Goal: Transaction & Acquisition: Purchase product/service

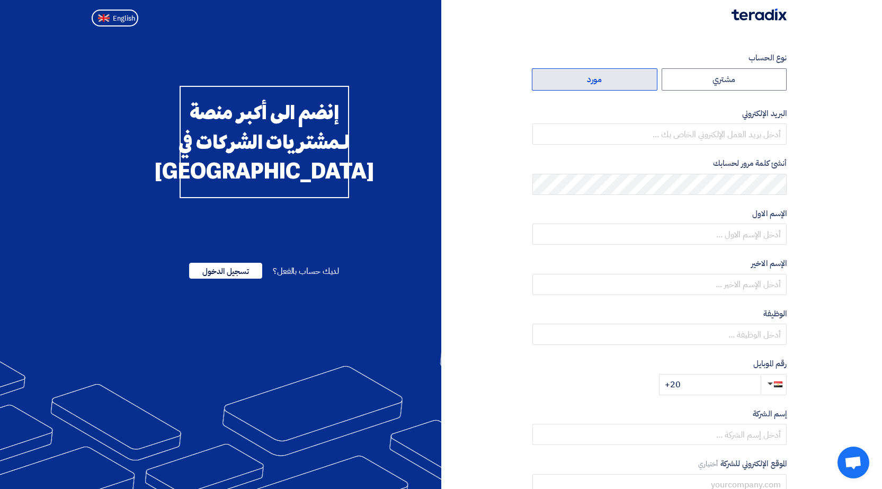
click at [322, 83] on label "مورد" at bounding box center [595, 79] width 126 height 22
click at [322, 83] on input "مورد" at bounding box center [595, 79] width 125 height 21
radio input "true"
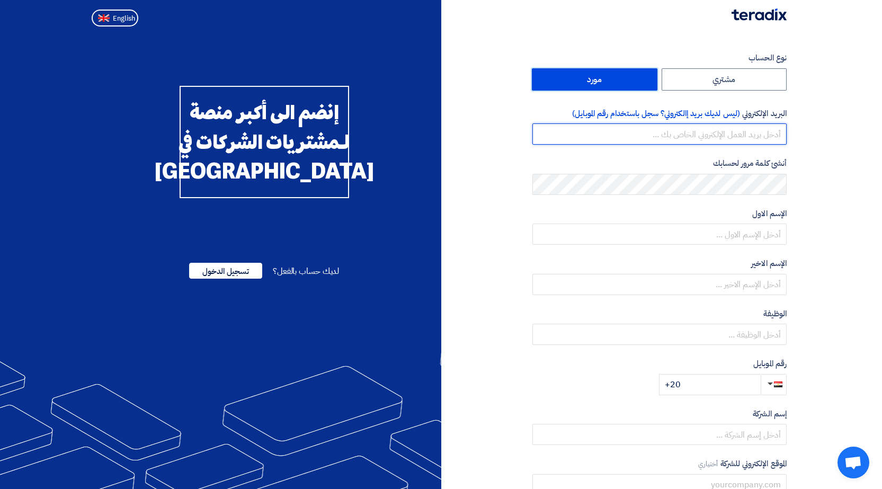
click at [322, 136] on input "email" at bounding box center [660, 133] width 254 height 21
type input "[EMAIL_ADDRESS][DOMAIN_NAME]"
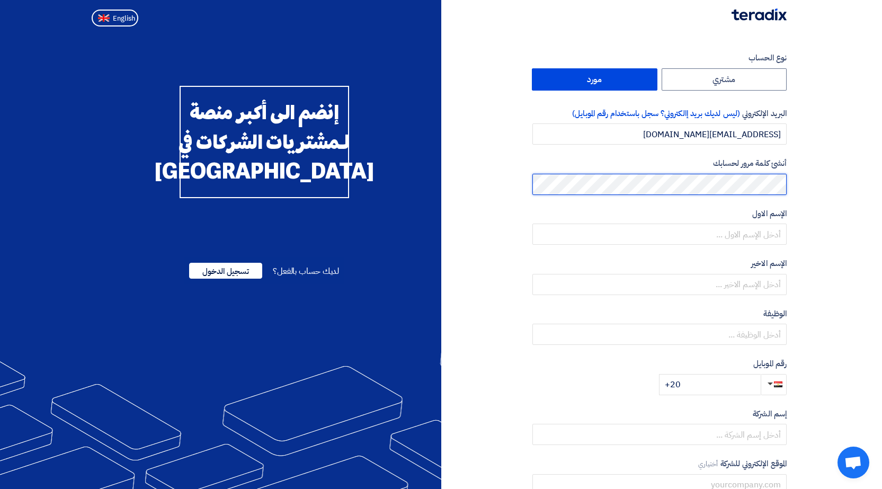
click at [322, 186] on div "نوع الحساب مشتري مورد البريد الإلكتروني (ليس لديك بريد إالكتروني؟ سجل باستخدام …" at bounding box center [618, 306] width 354 height 508
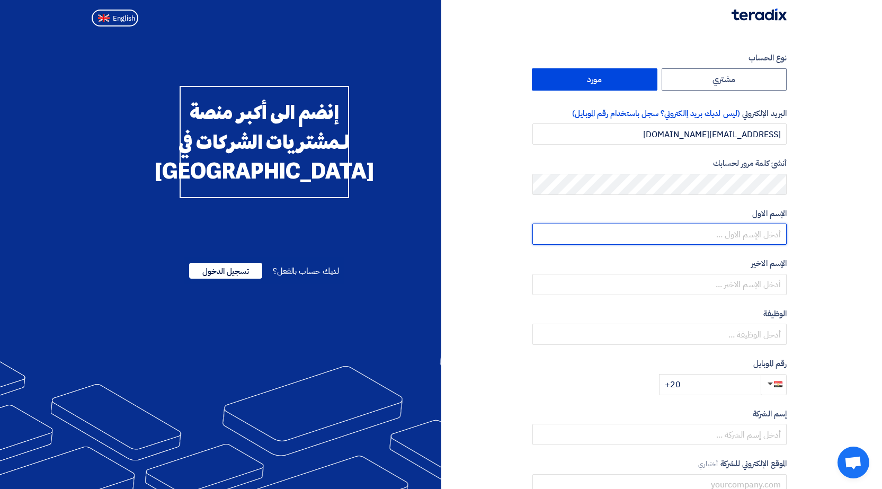
click at [322, 239] on input "text" at bounding box center [660, 234] width 254 height 21
type input "ehab"
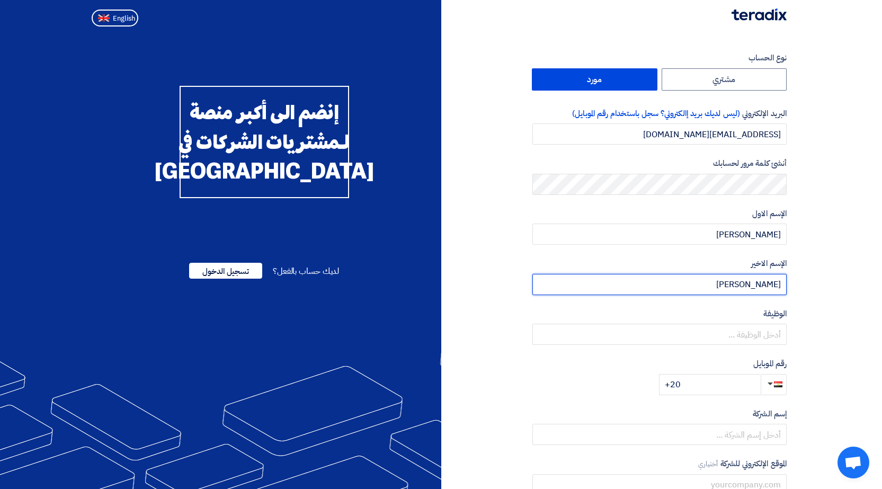
click at [322, 239] on input "kamil" at bounding box center [660, 284] width 254 height 21
type input "kamil"
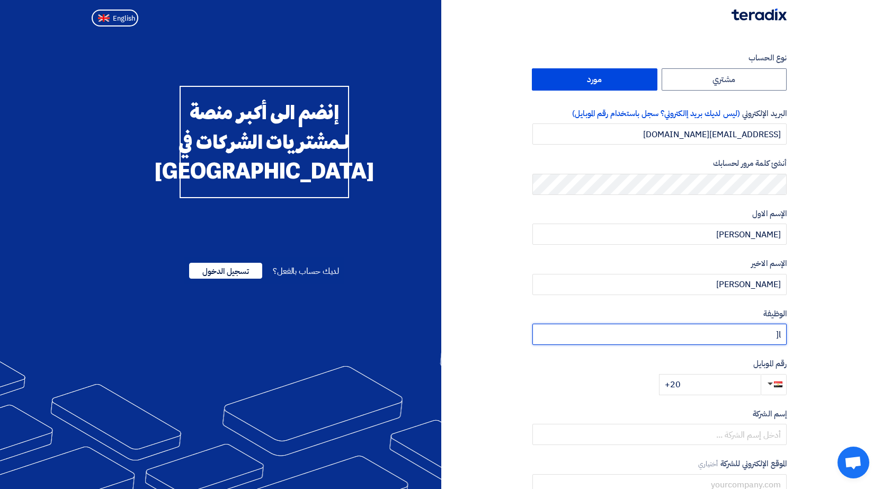
type input "l"
type input "sales"
click at [322, 239] on input "+20" at bounding box center [710, 384] width 102 height 21
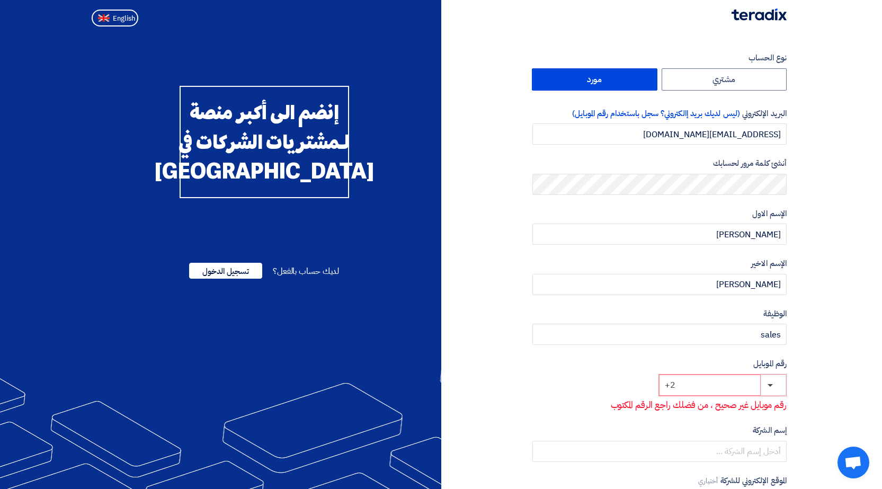
type input "+"
click at [322, 239] on span "button" at bounding box center [778, 384] width 8 height 8
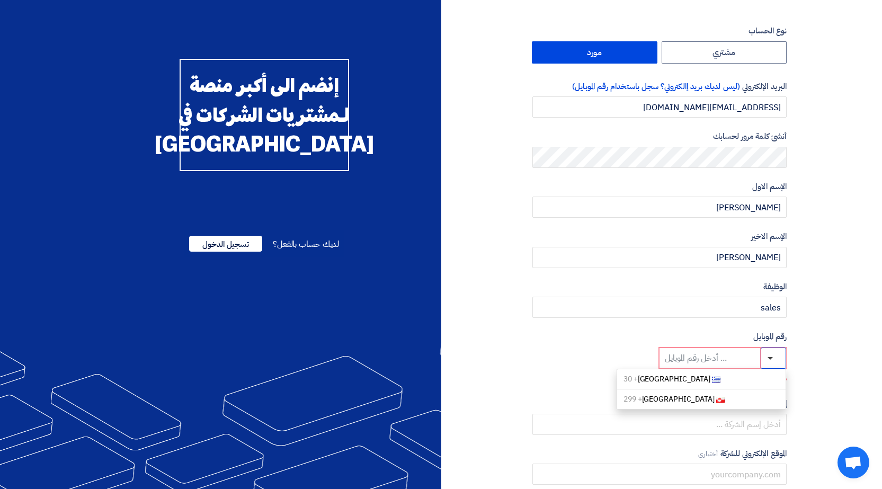
scroll to position [53, 0]
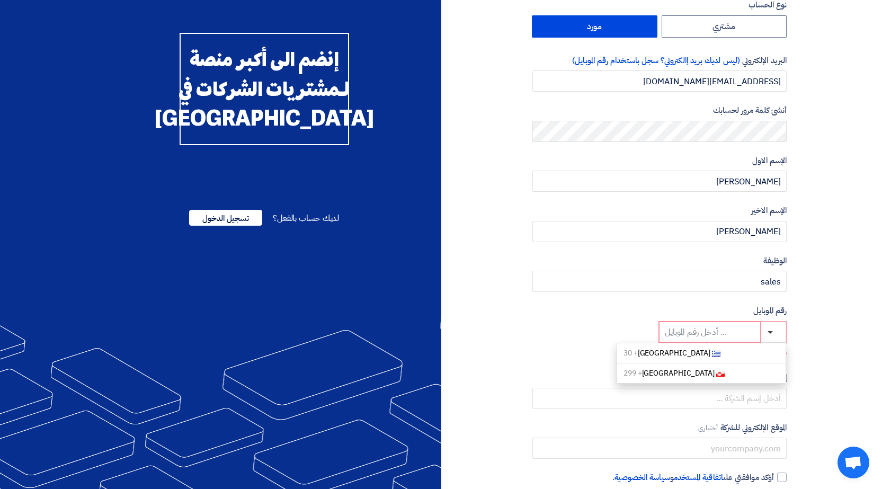
click at [322, 239] on input at bounding box center [710, 332] width 102 height 21
click at [322, 239] on input "sales" at bounding box center [660, 281] width 254 height 21
click at [322, 239] on input at bounding box center [710, 332] width 102 height 21
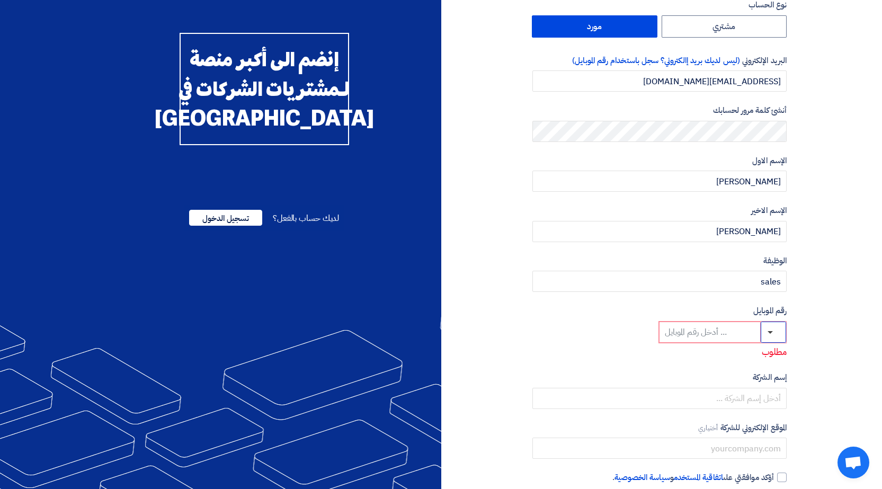
click at [322, 239] on span "button" at bounding box center [770, 332] width 5 height 3
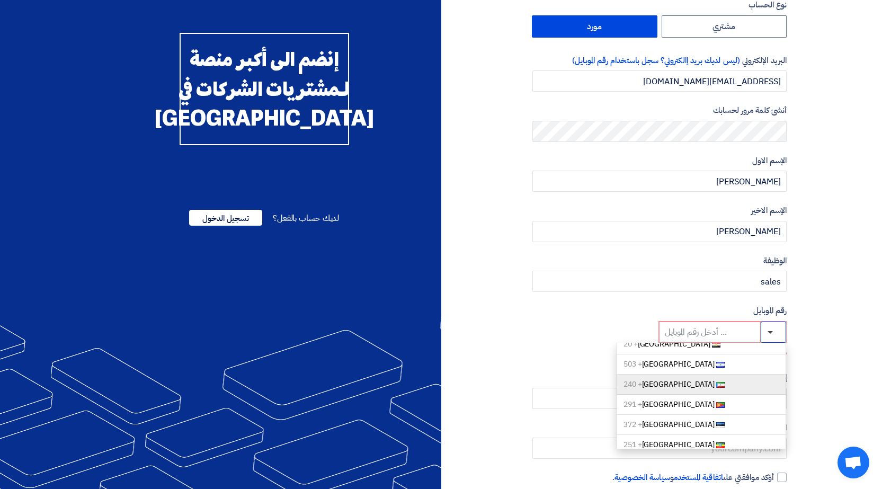
scroll to position [954, 0]
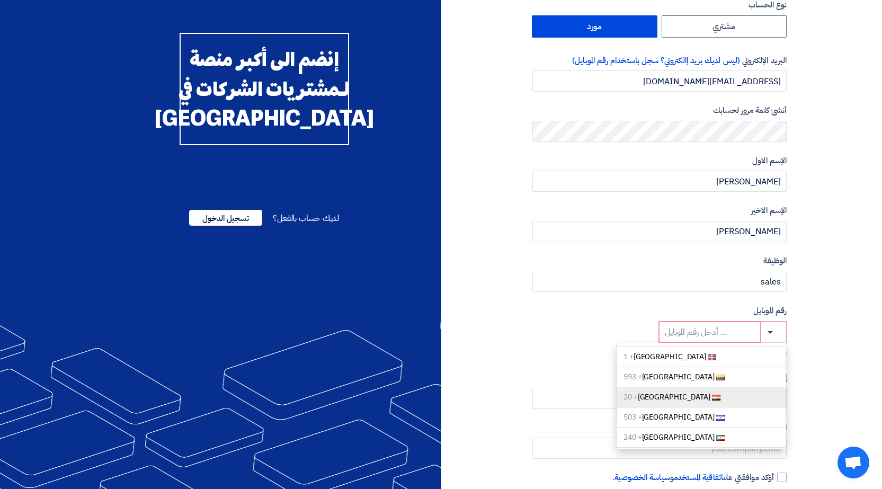
click at [322, 239] on link "Egypt + 20" at bounding box center [702, 397] width 170 height 20
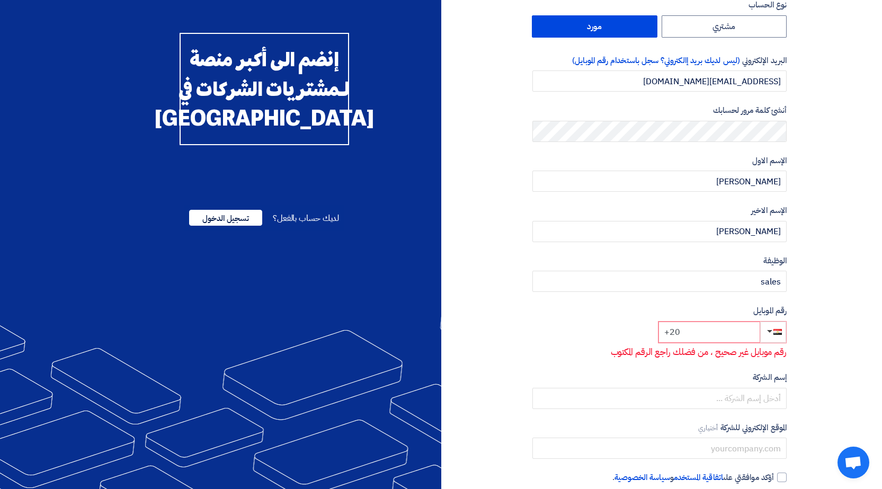
click at [322, 239] on input "+20" at bounding box center [710, 332] width 102 height 21
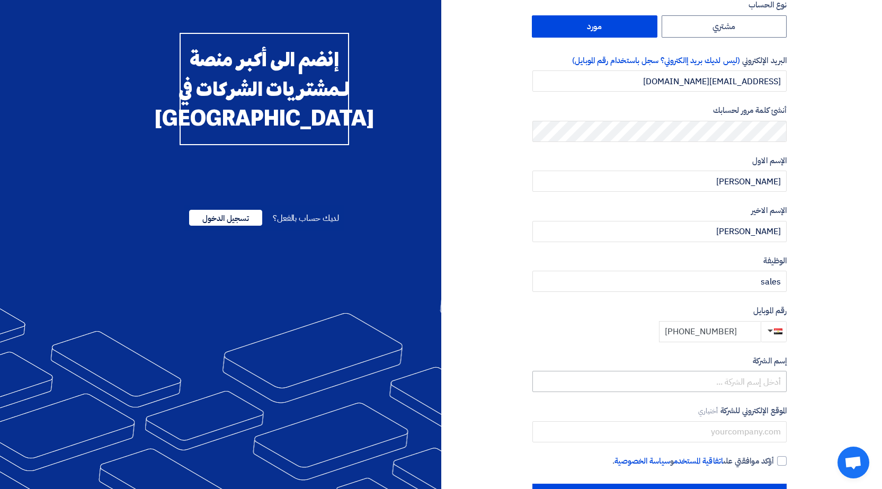
type input "+20 1014839399"
click at [322, 239] on input "text" at bounding box center [660, 381] width 254 height 21
type input "h"
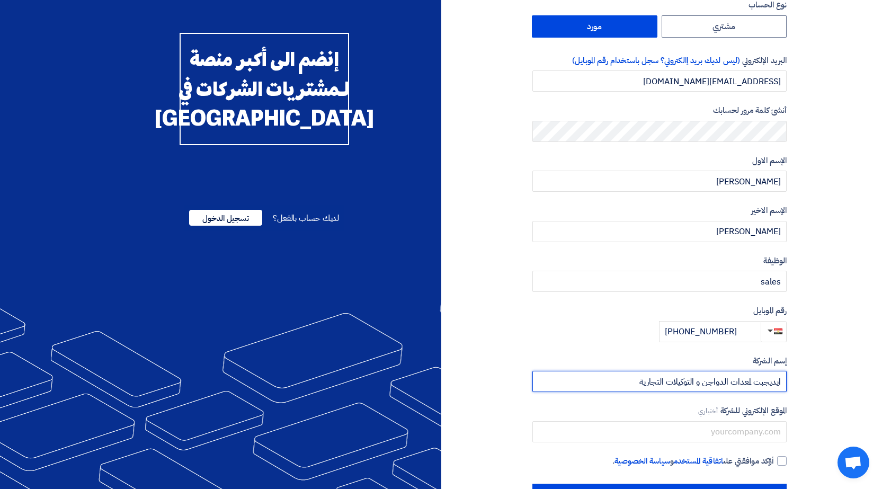
type input "ايديجبت لمعدات الدواجن و التوكيلات التجارية"
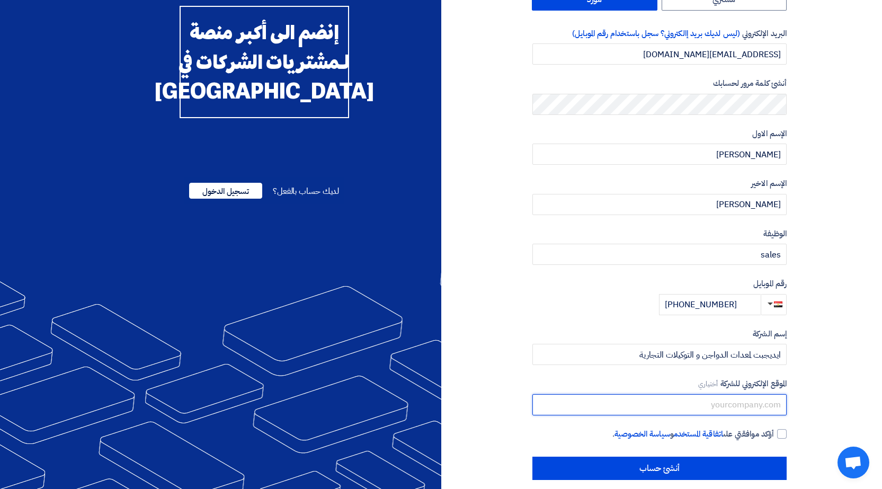
scroll to position [92, 0]
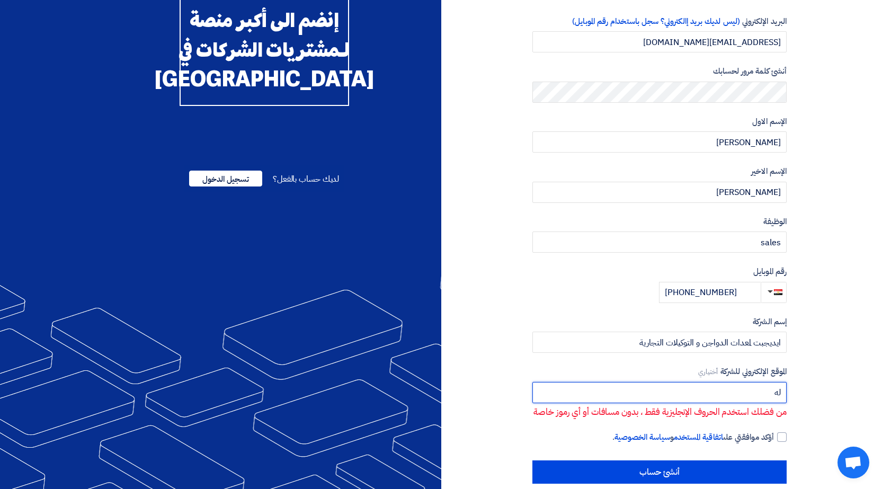
type input "ل"
type input "g"
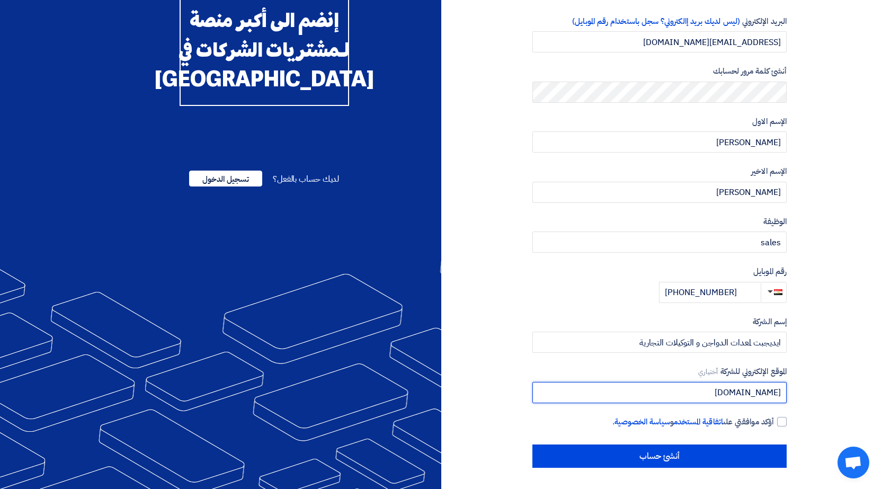
type input "giordanoglobal.com"
click at [322, 239] on div at bounding box center [782, 422] width 10 height 10
click at [322, 239] on input "أؤكد موافقتي على اتفاقية المستخدم و سياسة الخصوصية ." at bounding box center [647, 426] width 254 height 21
checkbox input "true"
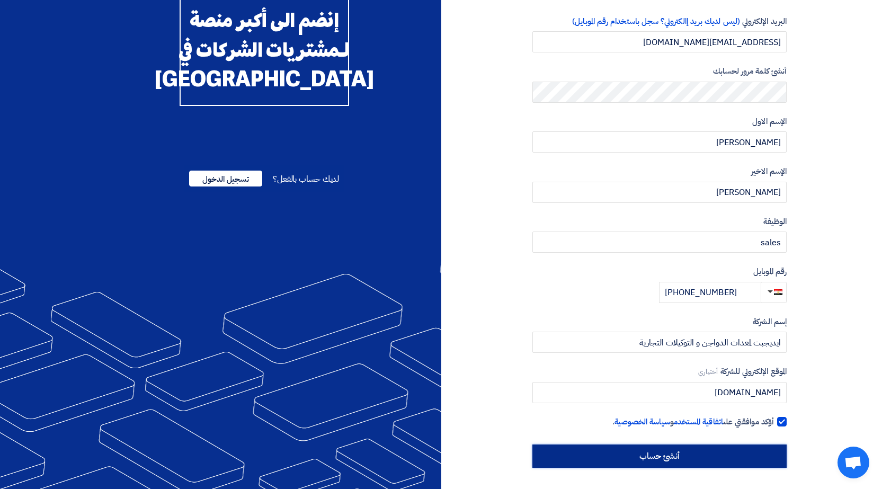
click at [322, 239] on input "أنشئ حساب" at bounding box center [660, 456] width 254 height 23
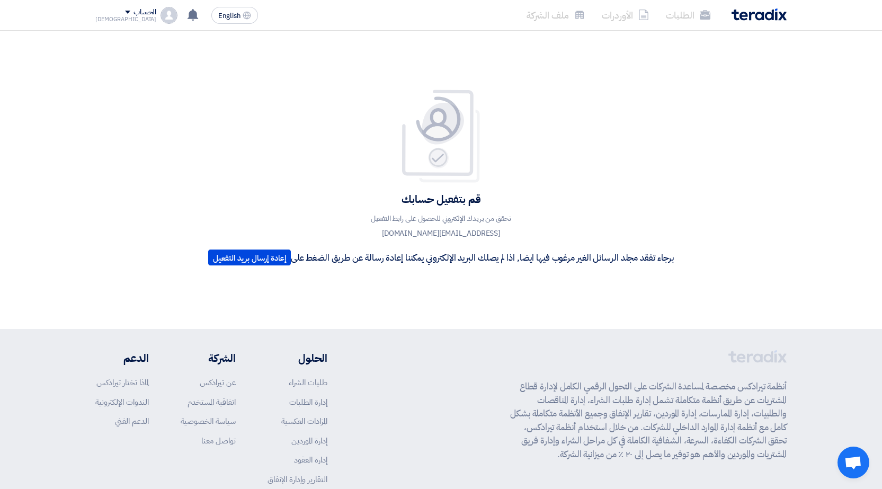
click at [322, 138] on img at bounding box center [441, 136] width 85 height 95
click at [250, 239] on button "إعادة إرسال بريد التفعيل" at bounding box center [249, 258] width 83 height 16
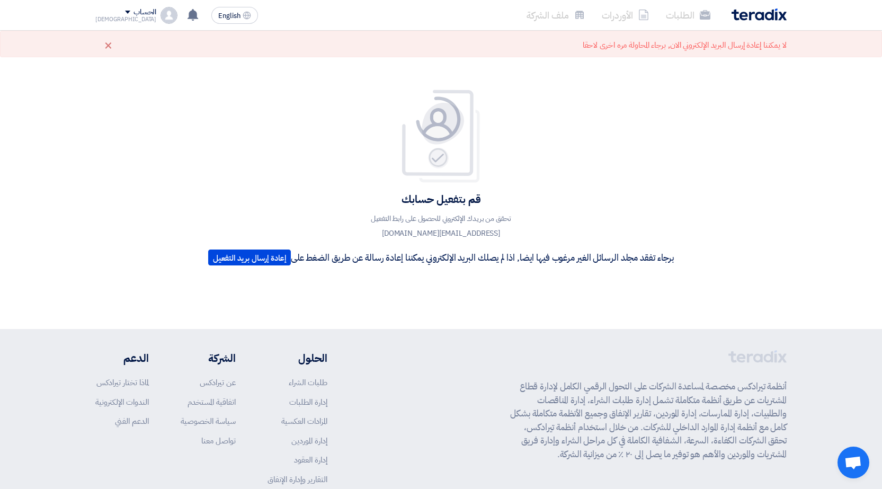
click at [322, 52] on div "لا يمكننا إعادة إرسال البريد الإلكتروني الان, برجاء المحاولة مره اخرى لاحقا ×" at bounding box center [441, 44] width 882 height 26
click at [322, 230] on p "تحقق من بريدك الإلكتروني للحصول على رابط التفعيل popkamil1978@gmail.com" at bounding box center [441, 226] width 191 height 30
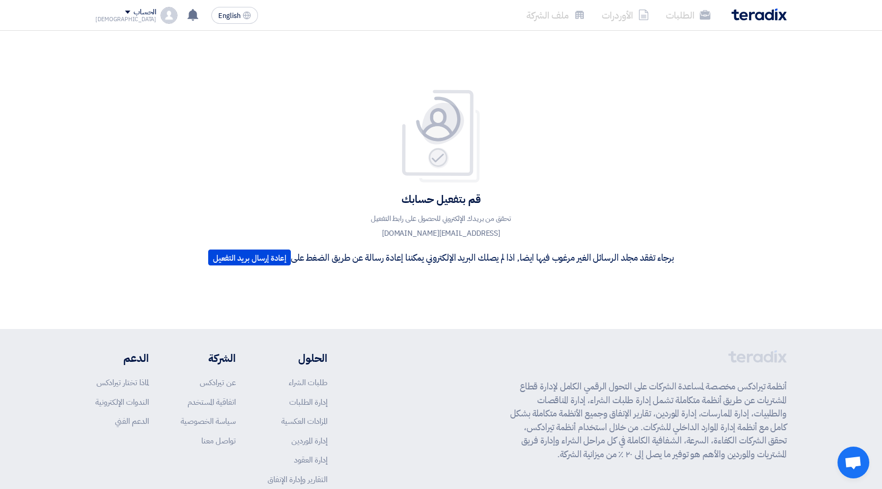
click at [322, 13] on li "الأوردرات" at bounding box center [626, 15] width 64 height 25
click at [322, 15] on li "الطلبات" at bounding box center [688, 15] width 61 height 25
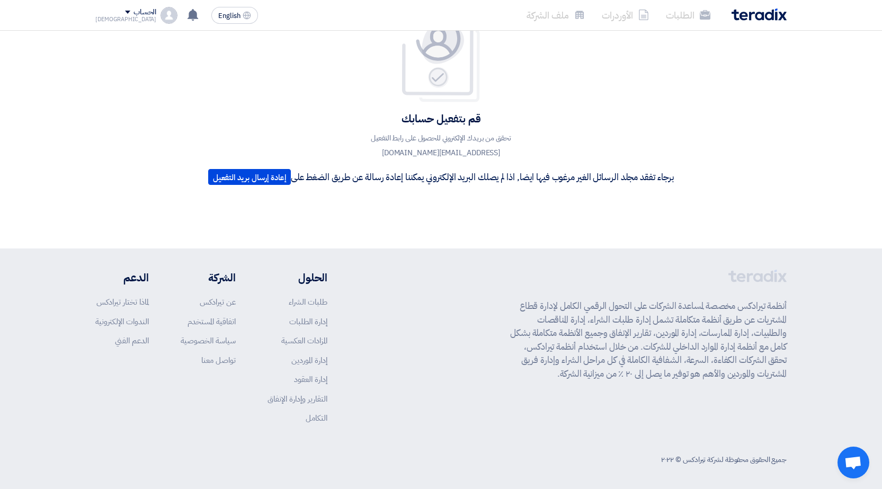
scroll to position [83, 0]
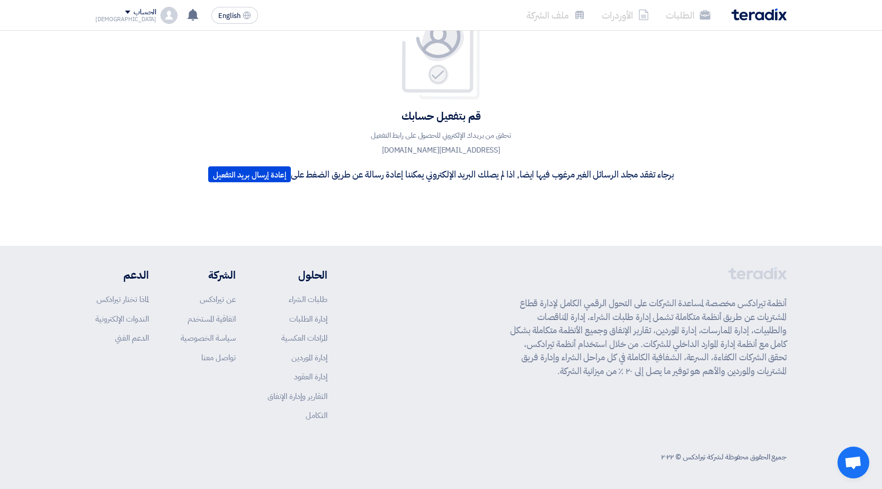
click at [322, 175] on p "برجاء تفقد مجلد الرسائل الغير مرغوب فيها ايضا, اذا لم يصلك البريد الإلكتروني يم…" at bounding box center [441, 174] width 466 height 16
click at [322, 149] on p "تحقق من بريدك الإلكتروني للحصول على رابط التفعيل popkamil1978@gmail.com" at bounding box center [441, 143] width 191 height 30
click at [322, 110] on h4 "قم بتفعيل حسابك" at bounding box center [441, 116] width 466 height 14
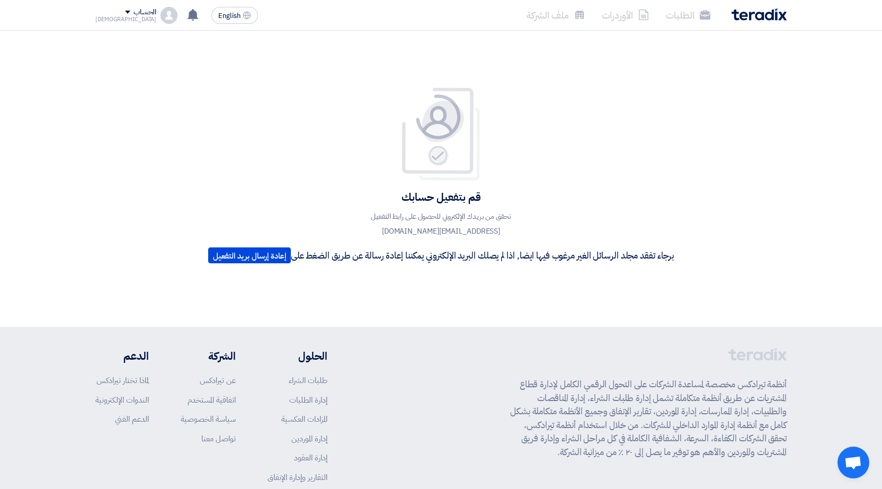
scroll to position [0, 0]
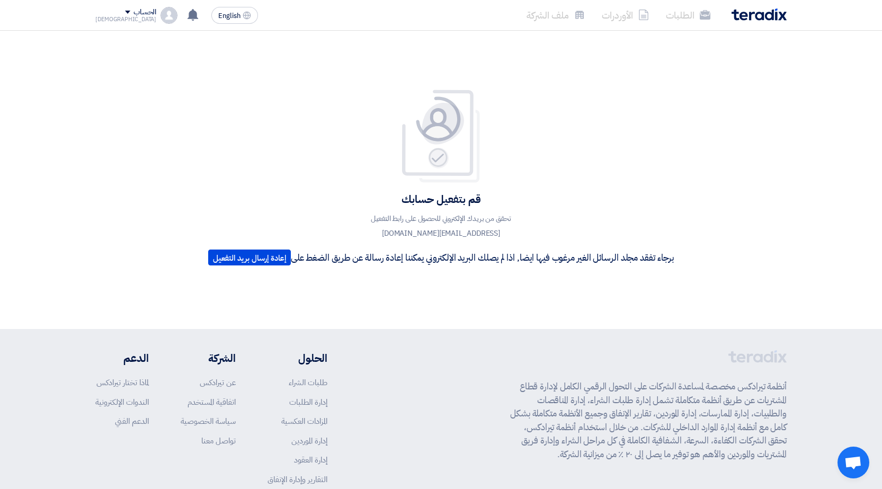
click at [322, 146] on img at bounding box center [441, 136] width 85 height 95
click at [322, 17] on li "ملف الشركة" at bounding box center [555, 15] width 75 height 25
click at [322, 19] on li "الأوردرات" at bounding box center [626, 15] width 64 height 25
click at [322, 21] on li "الطلبات" at bounding box center [688, 15] width 61 height 25
click at [134, 13] on div "الحساب" at bounding box center [145, 12] width 23 height 9
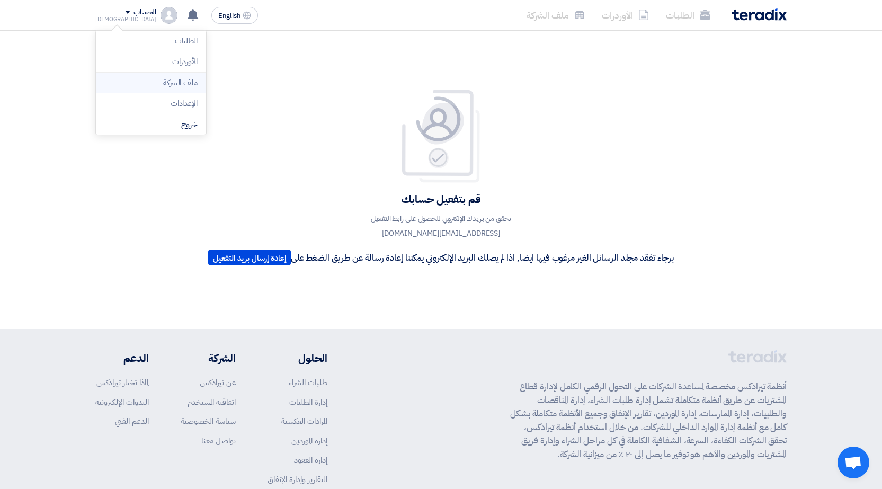
click at [188, 86] on li "ملف الشركة" at bounding box center [151, 83] width 110 height 21
click at [109, 19] on div "[DEMOGRAPHIC_DATA]" at bounding box center [125, 19] width 61 height 6
click at [274, 46] on div "قم بتفعيل حسابك تحقق من بريدك الإلكتروني للحصول على رابط التفعيل popkamil1978@g…" at bounding box center [441, 180] width 882 height 298
click at [125, 13] on span at bounding box center [127, 12] width 5 height 3
click at [322, 109] on div "قم بتفعيل حسابك تحقق من بريدك الإلكتروني للحصول على رابط التفعيل popkamil1978@g…" at bounding box center [441, 180] width 482 height 182
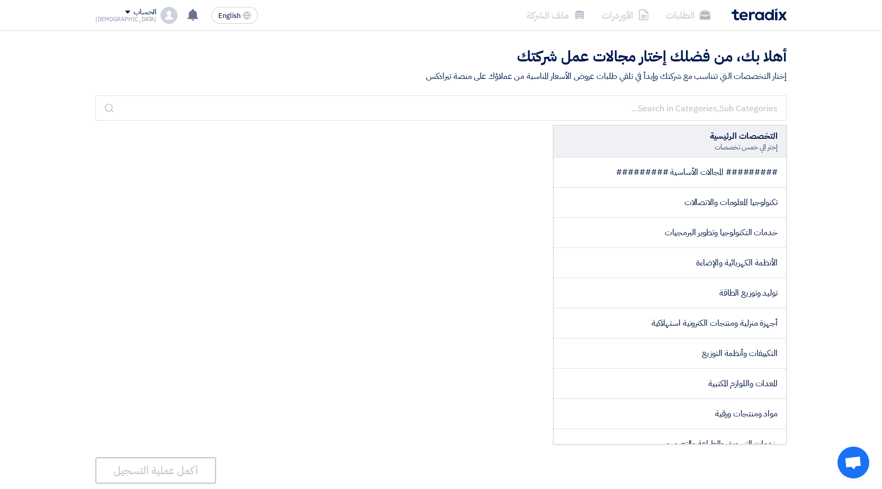
click at [322, 36] on section "أهلا بك، من فضلك إختار مجالات عمل شركتك إختار التخصصات التي تتناسب مع شركتك وإب…" at bounding box center [441, 61] width 882 height 60
click at [134, 13] on div "الحساب" at bounding box center [145, 12] width 23 height 9
click at [189, 105] on li "الإعدادات" at bounding box center [151, 103] width 110 height 21
click at [322, 8] on img at bounding box center [759, 14] width 55 height 12
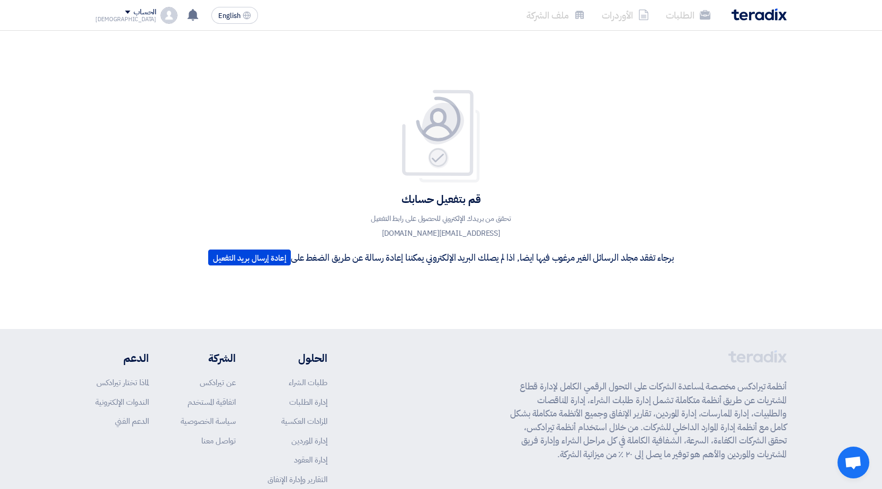
click at [322, 119] on img at bounding box center [441, 136] width 85 height 95
click at [322, 162] on img at bounding box center [441, 136] width 85 height 95
click at [322, 232] on p "تحقق من بريدك الإلكتروني للحصول على رابط التفعيل popkamil1978@gmail.com" at bounding box center [441, 226] width 191 height 30
click at [322, 218] on p "تحقق من بريدك الإلكتروني للحصول على رابط التفعيل popkamil1978@gmail.com" at bounding box center [441, 226] width 191 height 30
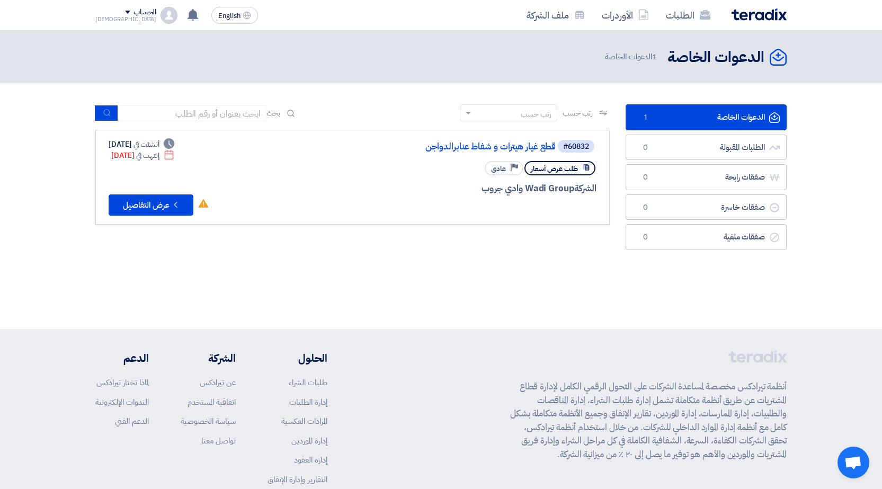
click at [416, 34] on header "الدعوات الخاصة الدعوات الخاصة 1 الدعوات الخاصة" at bounding box center [441, 57] width 882 height 52
click at [537, 8] on link "ملف الشركة" at bounding box center [555, 15] width 75 height 25
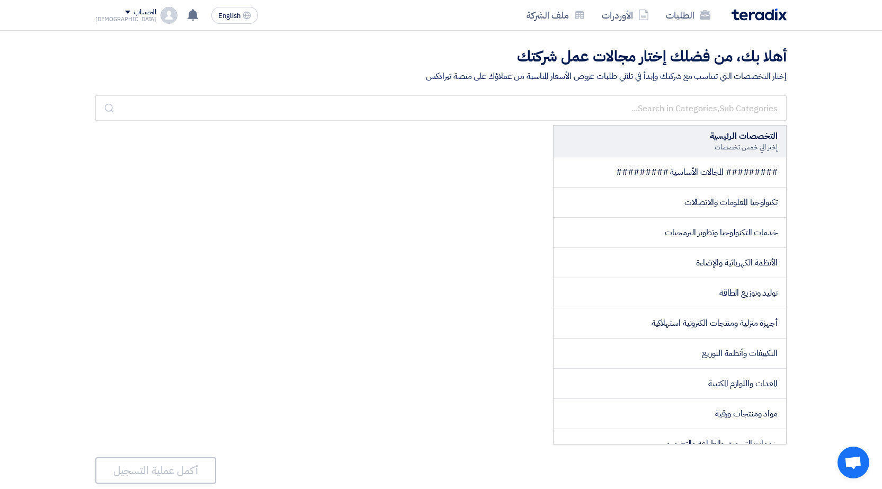
click at [161, 14] on img at bounding box center [169, 15] width 17 height 17
click at [198, 46] on li "الطلبات" at bounding box center [151, 41] width 110 height 21
click at [541, 15] on link "ملف الشركة" at bounding box center [555, 15] width 75 height 25
click at [622, 22] on link "الأوردرات" at bounding box center [626, 15] width 64 height 25
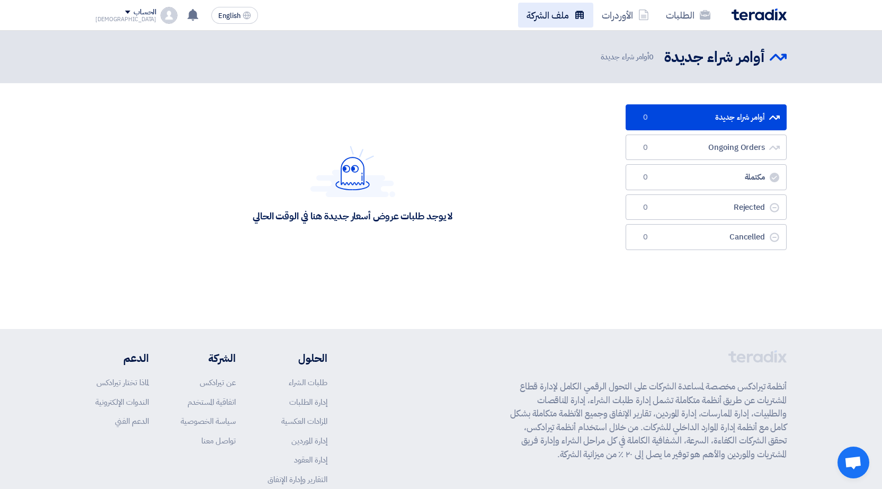
click at [568, 14] on link "ملف الشركة" at bounding box center [555, 15] width 75 height 25
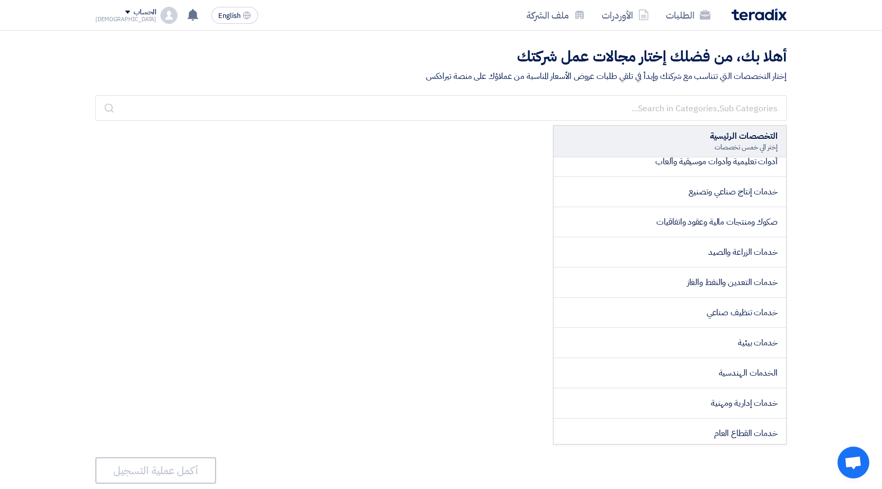
scroll to position [1646, 0]
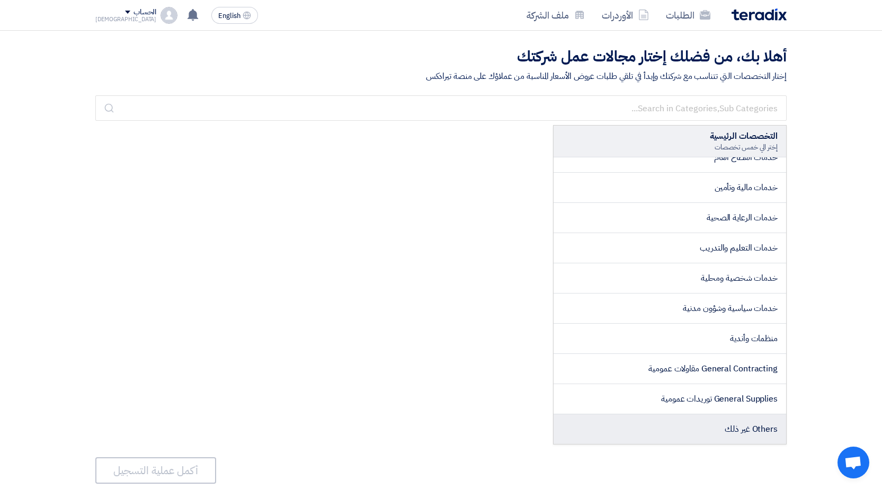
click at [763, 430] on span "Others غير ذلك" at bounding box center [751, 429] width 53 height 13
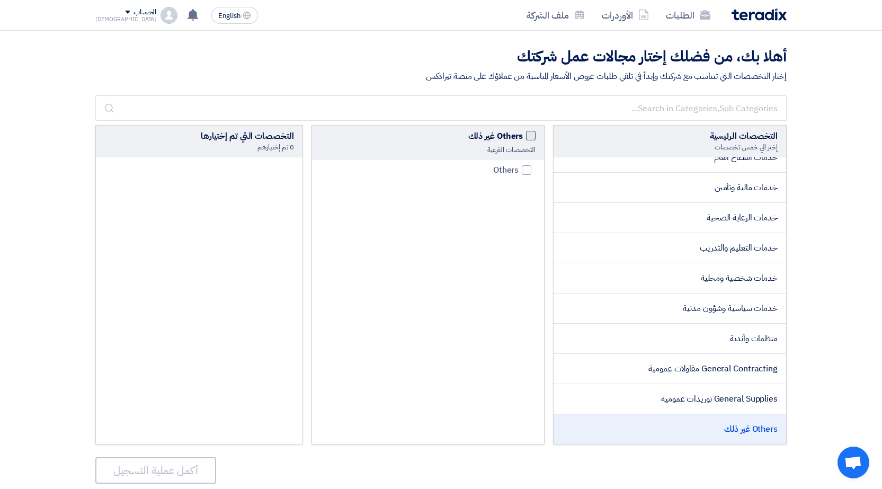
click at [533, 136] on span at bounding box center [531, 136] width 10 height 10
click at [523, 136] on input "Others غير ذلك" at bounding box center [519, 133] width 7 height 7
checkbox input "true"
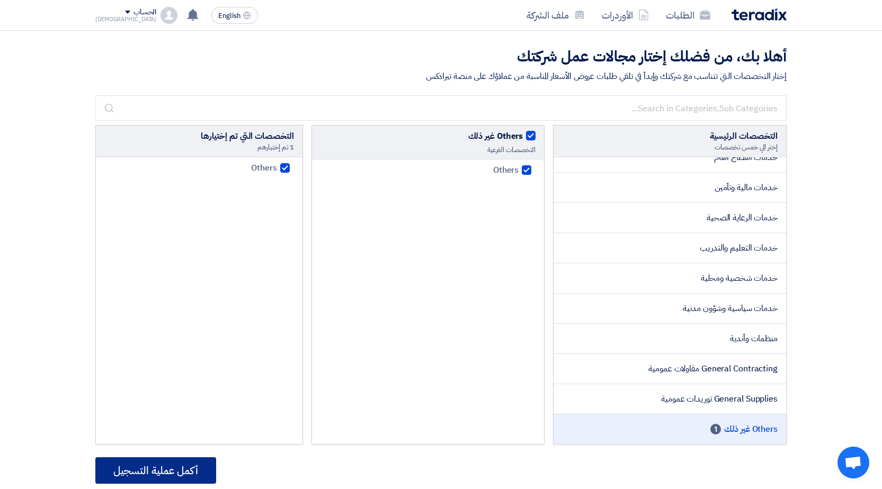
click at [185, 469] on button "أكمل عملية التسجيل" at bounding box center [155, 470] width 121 height 26
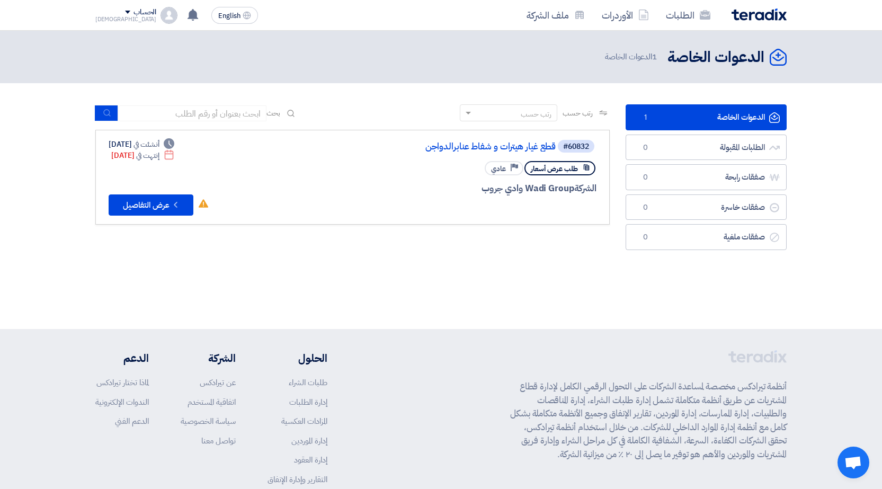
click at [708, 114] on link "الدعوات الخاصة الدعوات الخاصة 1" at bounding box center [706, 117] width 161 height 26
click at [662, 119] on link "الدعوات الخاصة الدعوات الخاصة 1" at bounding box center [706, 117] width 161 height 26
click at [702, 119] on link "الدعوات الخاصة الدعوات الخاصة 1" at bounding box center [706, 117] width 161 height 26
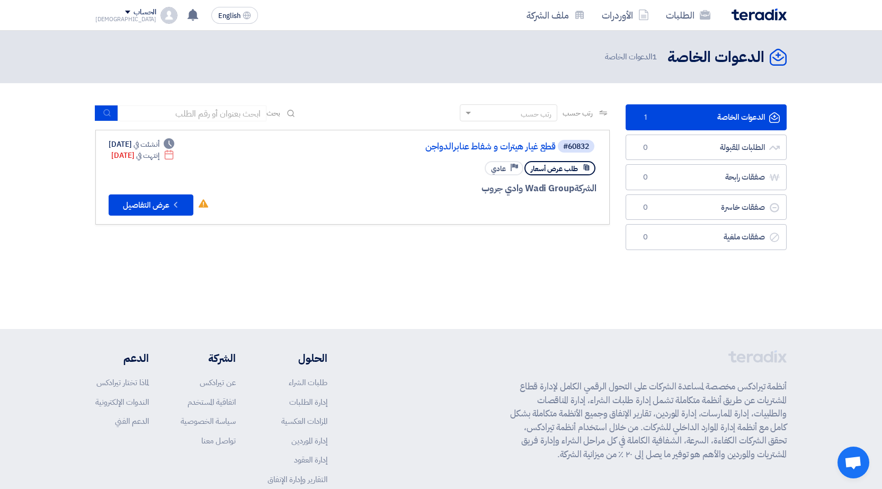
click at [502, 115] on div "رتب حسب" at bounding box center [515, 113] width 83 height 13
click at [422, 104] on section "الدعوات الخاصة الدعوات الخاصة 1 الطلبات المقبولة الطلبات المقبولة 0 صفقات رابحة…" at bounding box center [441, 179] width 882 height 193
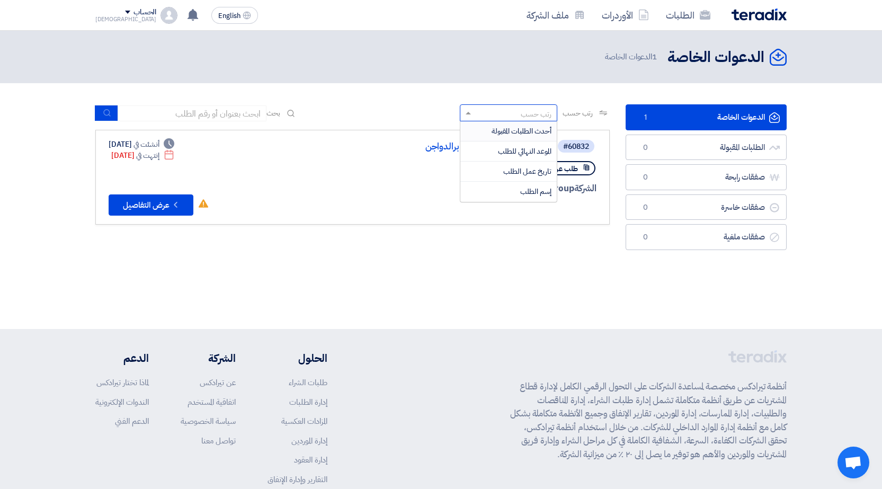
click at [538, 109] on div "رتب حسب" at bounding box center [536, 114] width 31 height 11
click at [550, 127] on span "أحدث الطلبات المقبولة" at bounding box center [522, 131] width 60 height 11
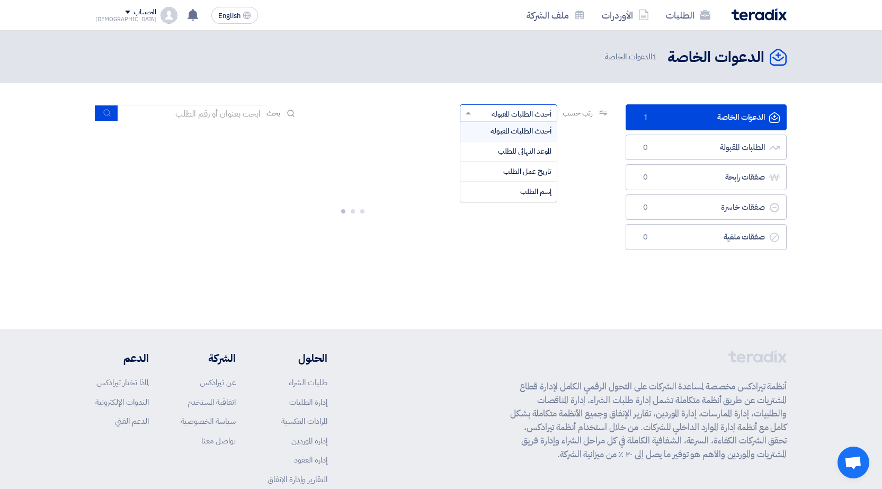
click at [477, 108] on div "رتب حسب × أحدث الطلبات المقبولة ×" at bounding box center [509, 112] width 98 height 17
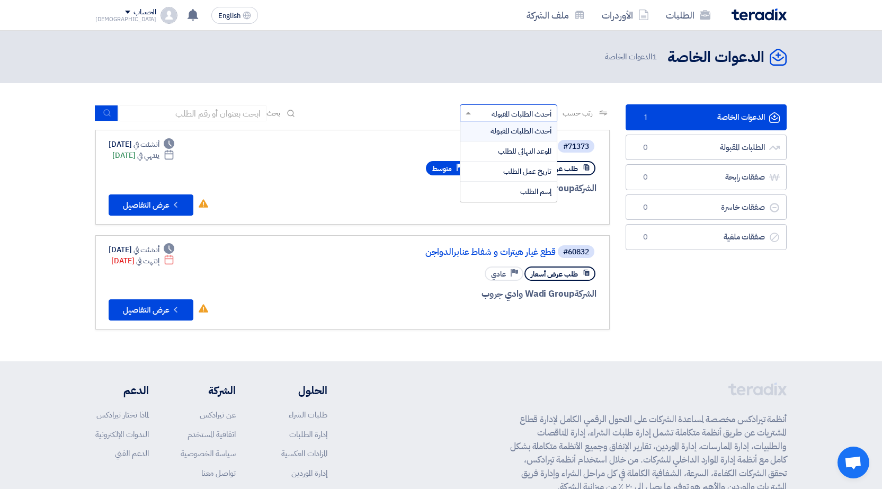
click at [433, 106] on div "رتب حسب رتب حسب × أحدث الطلبات المقبولة × أحدث الطلبات المقبولة الموعد النهائي …" at bounding box center [352, 116] width 515 height 25
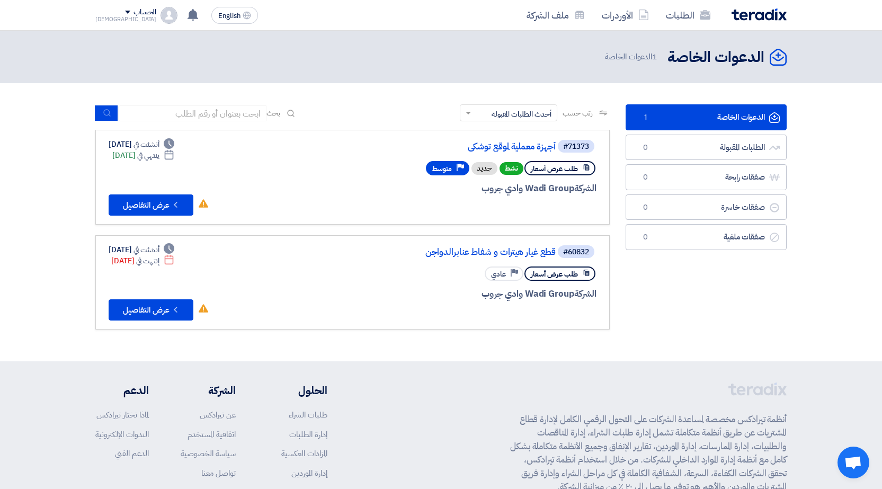
click at [678, 117] on link "الدعوات الخاصة الدعوات الخاصة 1" at bounding box center [706, 117] width 161 height 26
click at [713, 119] on link "الدعوات الخاصة الدعوات الخاصة 1" at bounding box center [706, 117] width 161 height 26
click at [713, 120] on link "الدعوات الخاصة الدعوات الخاصة 1" at bounding box center [706, 117] width 161 height 26
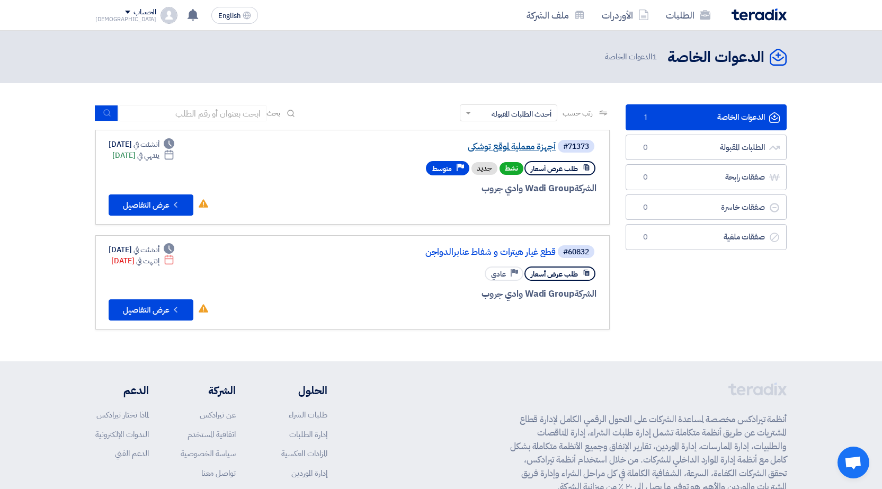
click at [521, 148] on link "أجهزة معملية لموقع توشكى" at bounding box center [450, 147] width 212 height 10
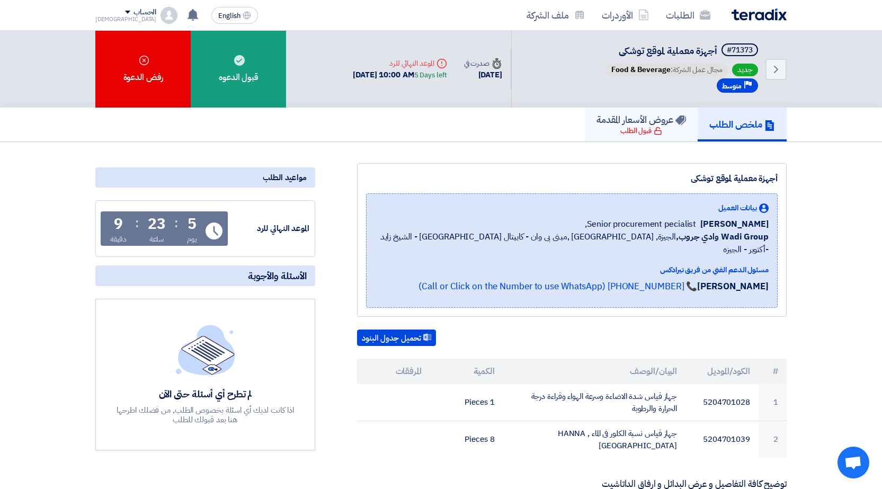
click at [665, 125] on h5 "عروض الأسعار المقدمة" at bounding box center [642, 119] width 90 height 12
click at [764, 121] on h5 "ملخص الطلب" at bounding box center [743, 124] width 66 height 12
drag, startPoint x: 780, startPoint y: 172, endPoint x: 686, endPoint y: 181, distance: 94.8
click at [686, 181] on div "أجهزة معملية لموقع توشكى بيانات العميل [PERSON_NAME] Senior procurement peciali…" at bounding box center [572, 240] width 430 height 154
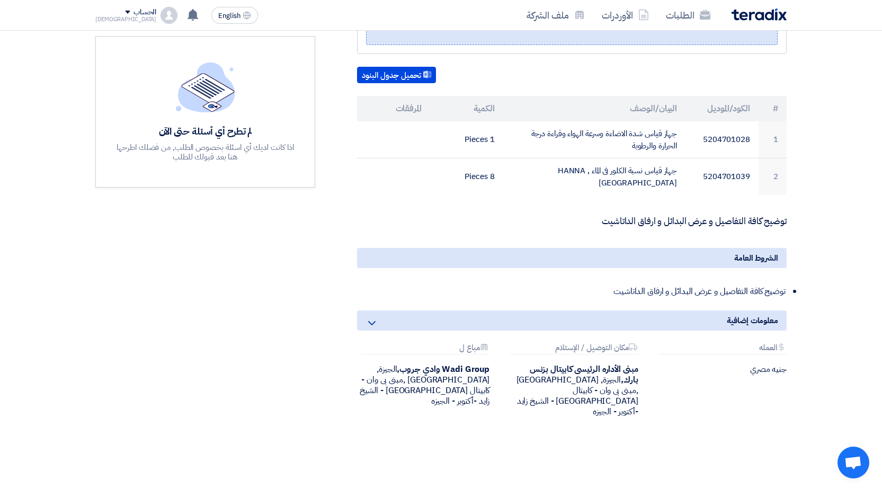
scroll to position [265, 0]
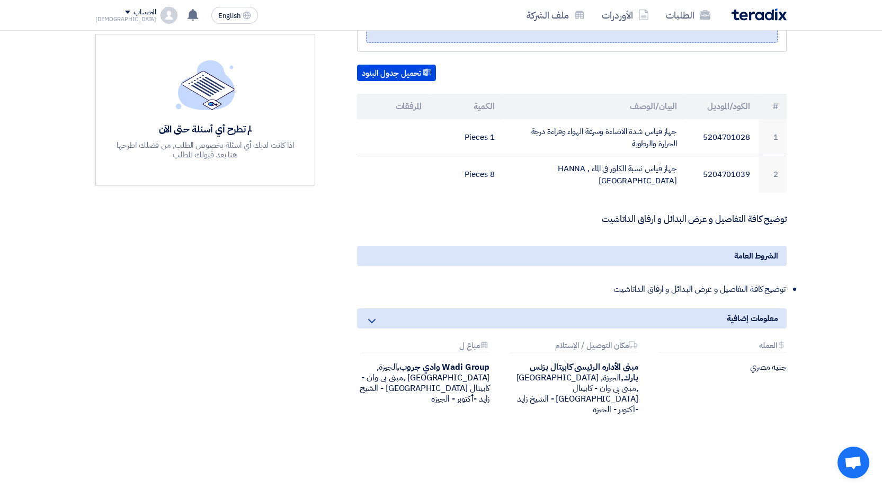
click at [752, 250] on span "الشروط العامة" at bounding box center [756, 256] width 44 height 12
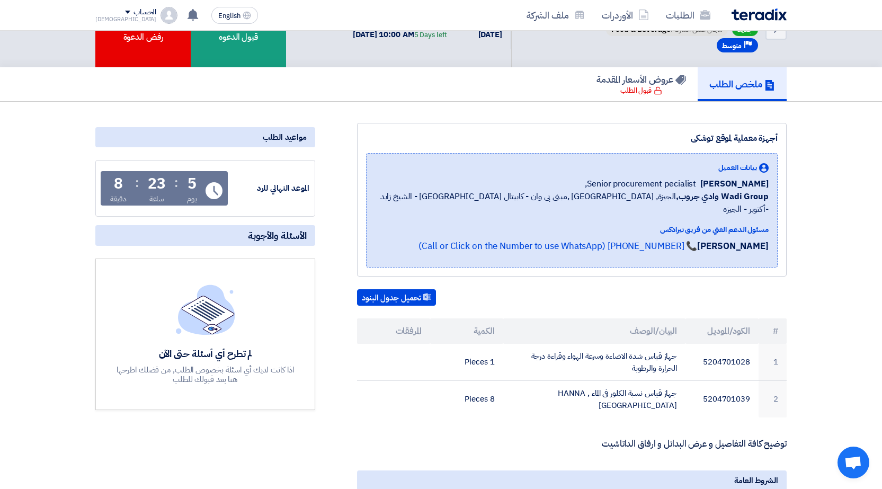
scroll to position [0, 0]
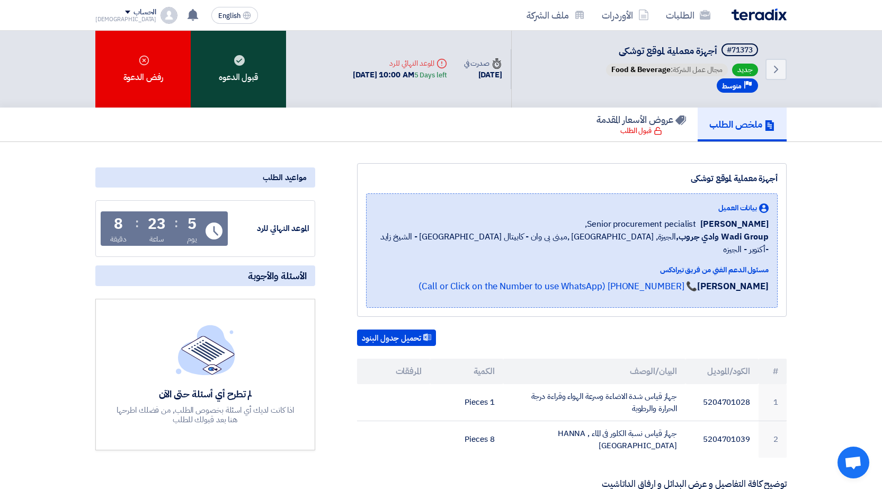
click at [245, 88] on div "قبول الدعوه" at bounding box center [238, 69] width 95 height 77
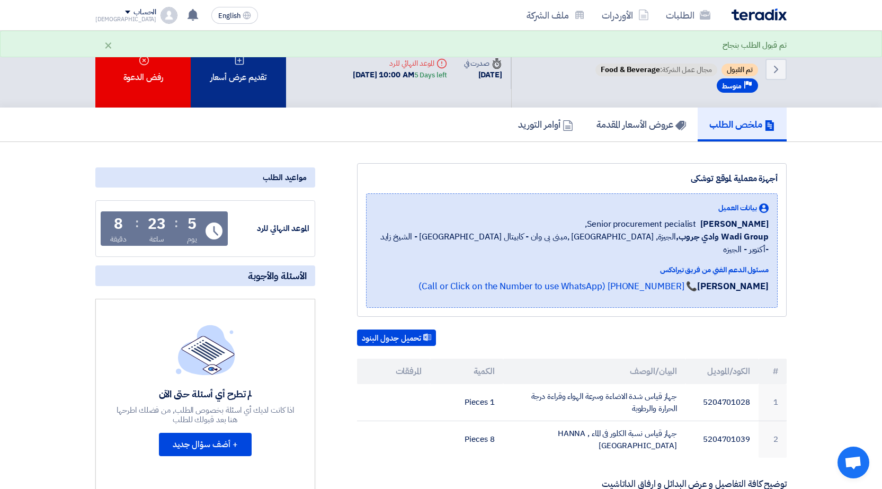
click at [250, 85] on div "تقديم عرض أسعار" at bounding box center [238, 69] width 95 height 77
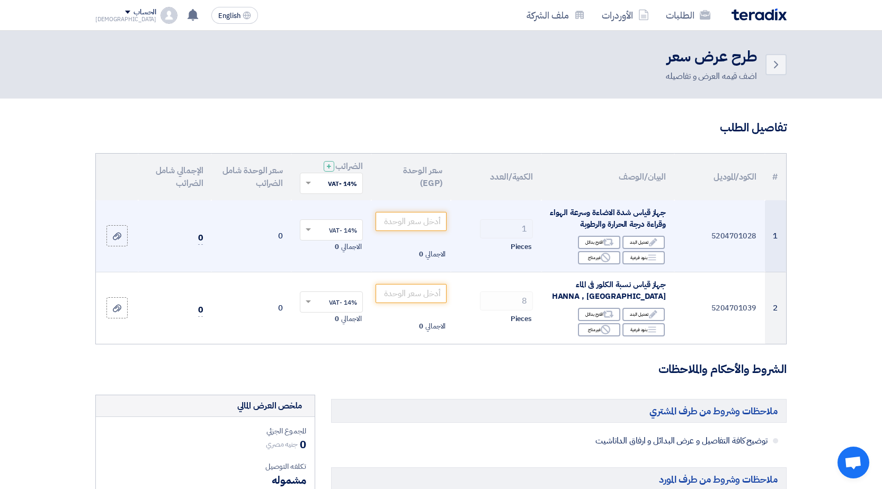
click at [546, 232] on tr "1 5204701028 جهاز قياس شدة الاضاءة وسرعة الهواء وقراءة درجة الحرارة والرطوبة Ed…" at bounding box center [441, 236] width 690 height 72
click at [647, 217] on span "جهاز قياس شدة الاضاءة وسرعة الهواء وقراءة درجة الحرارة والرطوبة" at bounding box center [608, 219] width 116 height 24
drag, startPoint x: 669, startPoint y: 217, endPoint x: 556, endPoint y: 227, distance: 113.4
click at [556, 227] on td "جهاز قياس شدة الاضاءة وسرعة الهواء وقراءة درجة الحرارة والرطوبة Edit تعديل البن…" at bounding box center [608, 236] width 133 height 72
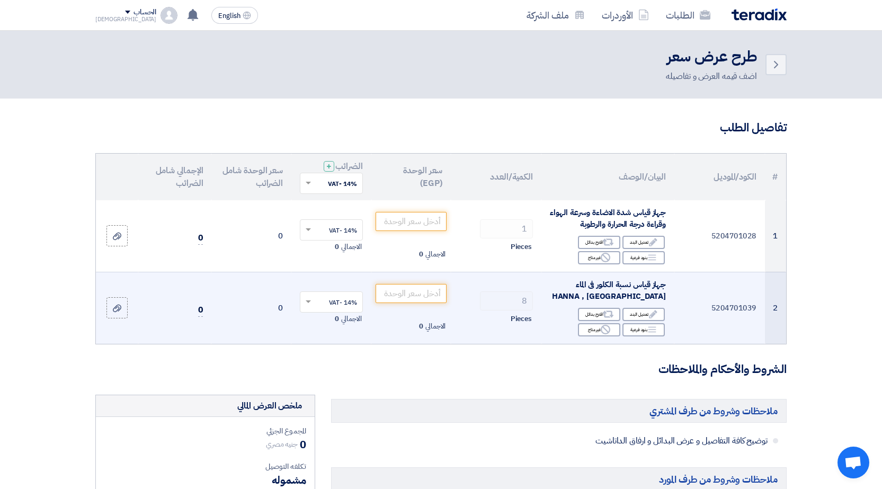
drag, startPoint x: 680, startPoint y: 279, endPoint x: 677, endPoint y: 305, distance: 26.7
click at [677, 305] on td "5204701039" at bounding box center [720, 308] width 91 height 72
click at [483, 276] on td "8 Pieces" at bounding box center [496, 308] width 91 height 72
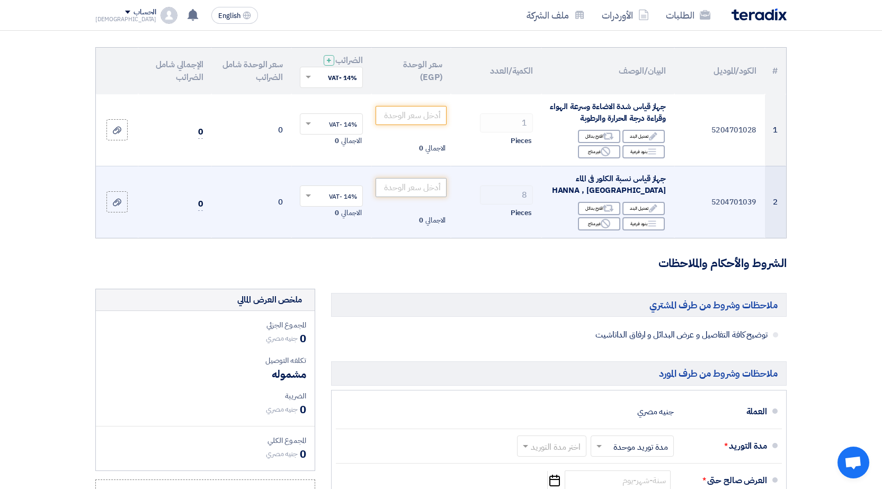
scroll to position [53, 0]
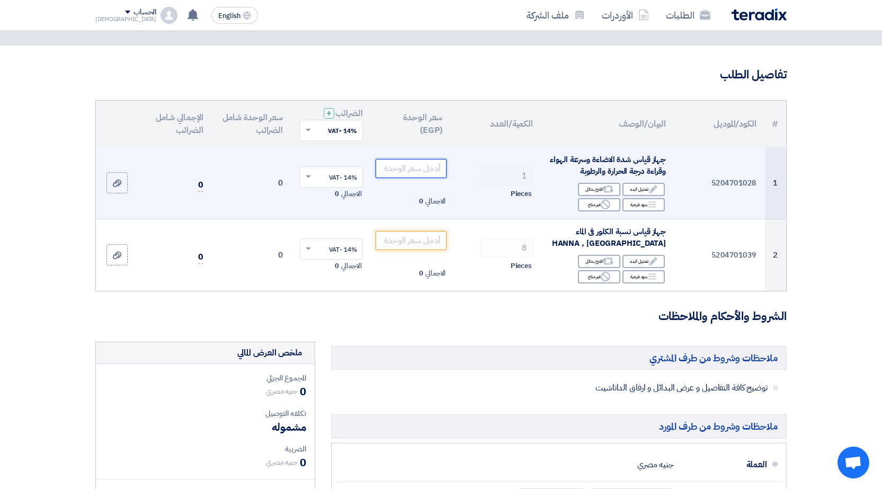
click at [407, 170] on input "number" at bounding box center [412, 168] width 72 height 19
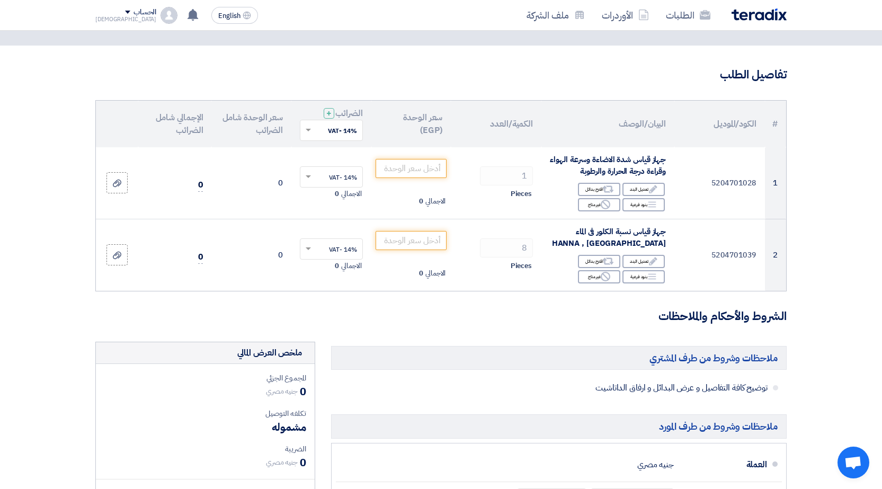
click at [464, 145] on th "الكمية/العدد" at bounding box center [496, 124] width 91 height 47
click at [305, 129] on span at bounding box center [306, 131] width 13 height 10
click at [303, 105] on th "الضرائب + 'Select taxes... 14% -VAT × 14% -VAT 0% -No VAT" at bounding box center [331, 124] width 80 height 47
click at [312, 116] on th "الضرائب + 'Select taxes... 14% -VAT ×" at bounding box center [331, 124] width 80 height 47
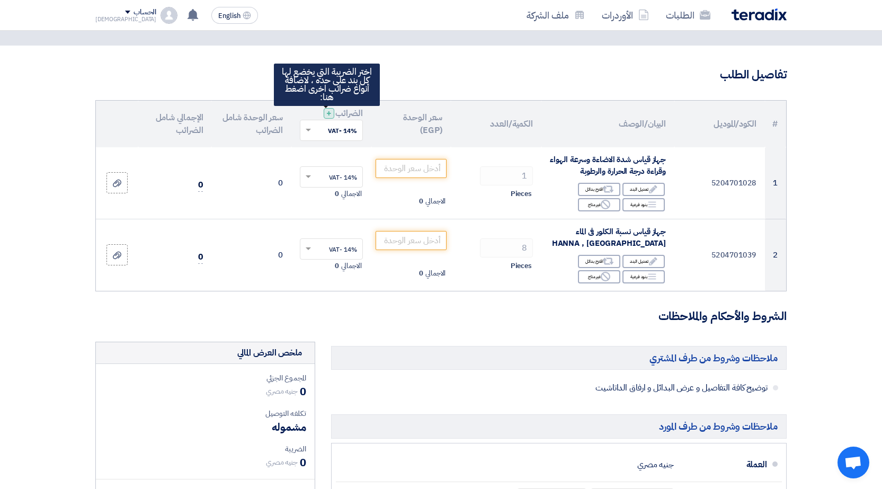
click at [324, 109] on div "+" at bounding box center [329, 113] width 11 height 11
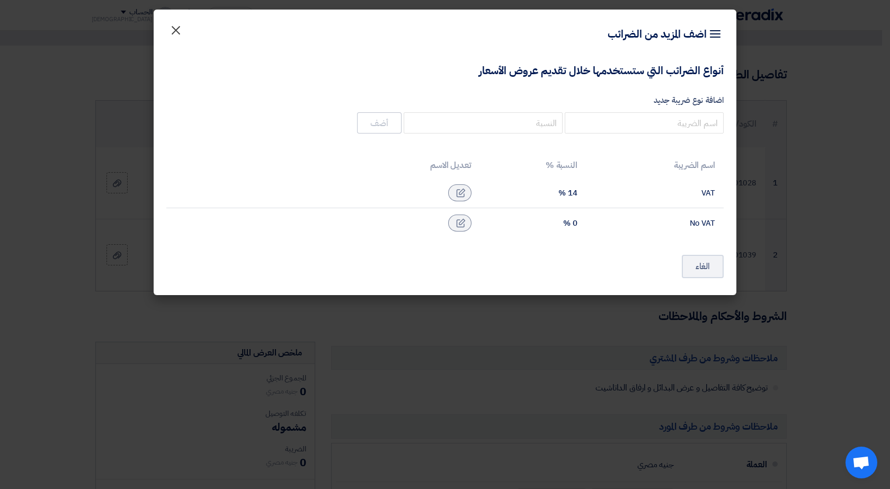
click at [175, 35] on span "×" at bounding box center [176, 30] width 13 height 32
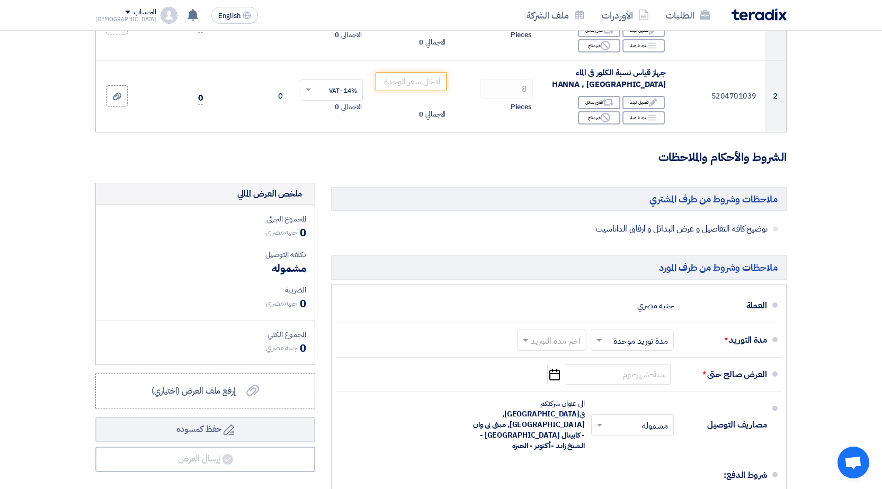
scroll to position [265, 0]
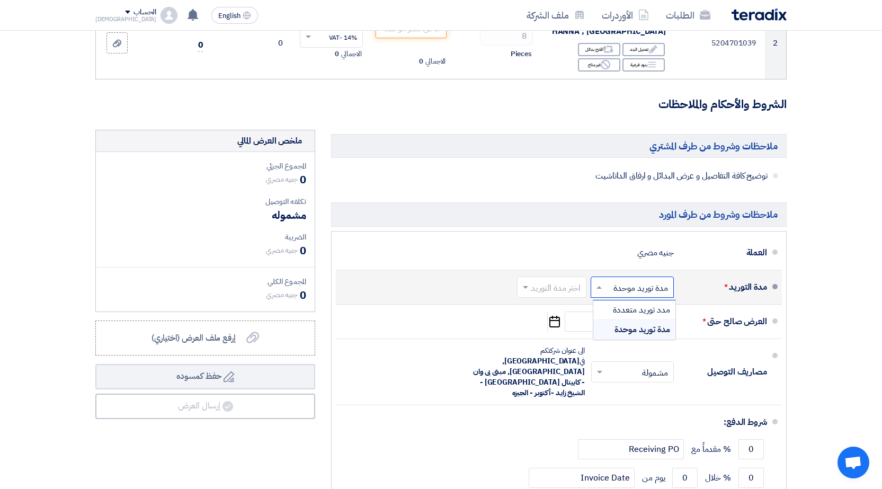
click at [619, 291] on input "text" at bounding box center [630, 287] width 78 height 15
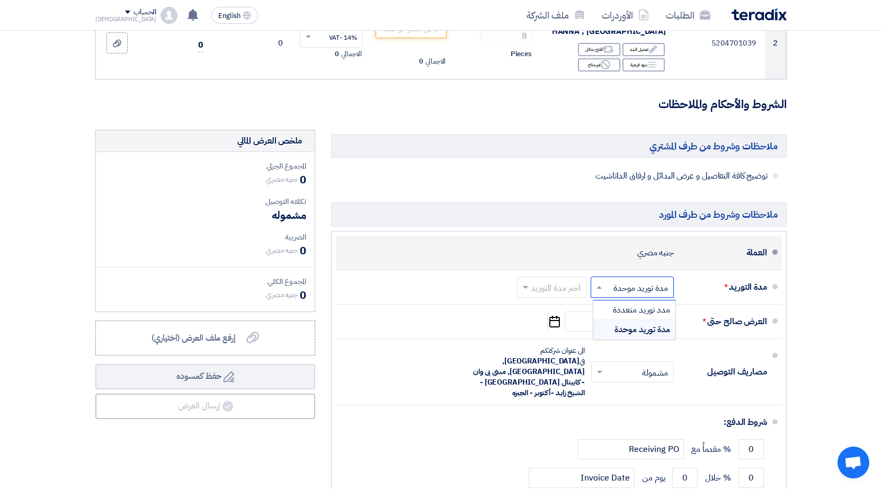
click at [571, 241] on div "العملة جنيه مصري" at bounding box center [555, 252] width 423 height 25
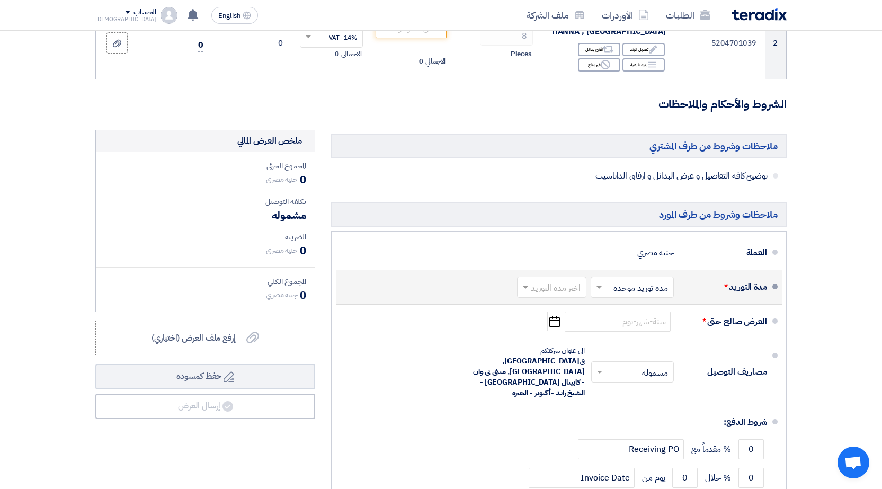
click at [641, 290] on input "text" at bounding box center [630, 287] width 78 height 15
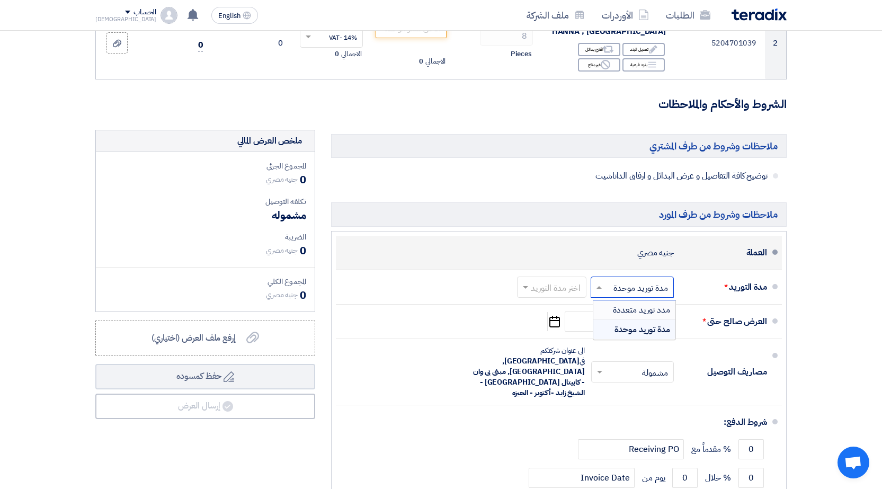
click at [570, 268] on li "العملة جنيه مصري" at bounding box center [559, 253] width 446 height 34
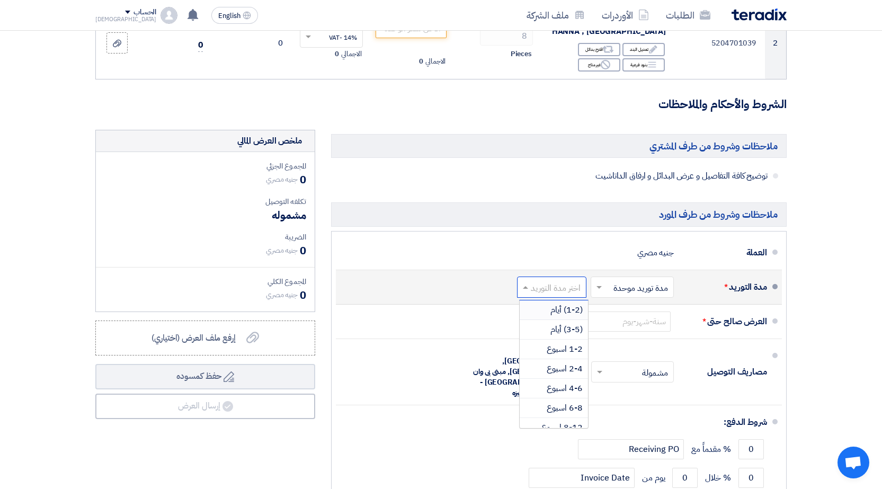
click at [577, 293] on input "text" at bounding box center [550, 287] width 64 height 15
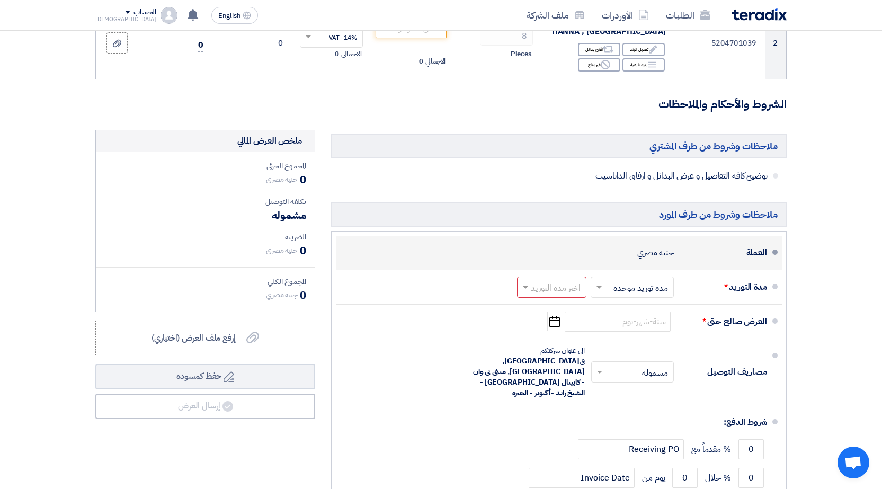
click at [632, 259] on div "العملة جنيه مصري" at bounding box center [555, 252] width 423 height 25
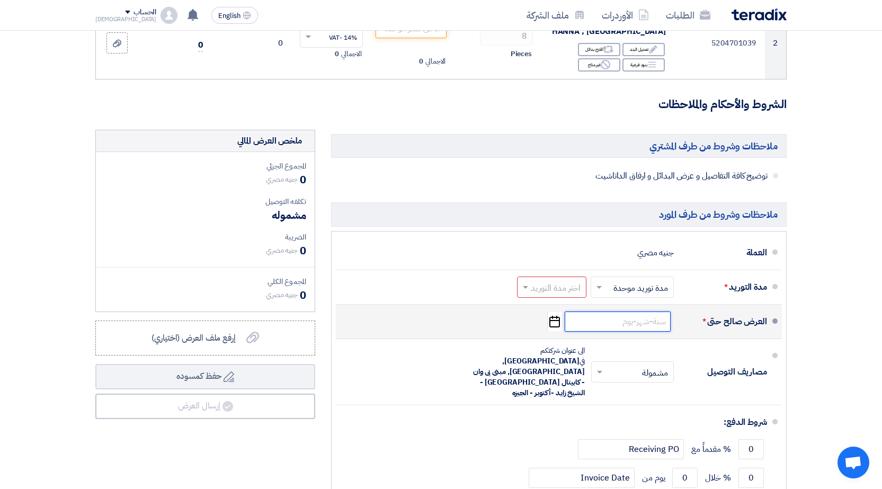
click at [617, 322] on input at bounding box center [618, 322] width 106 height 20
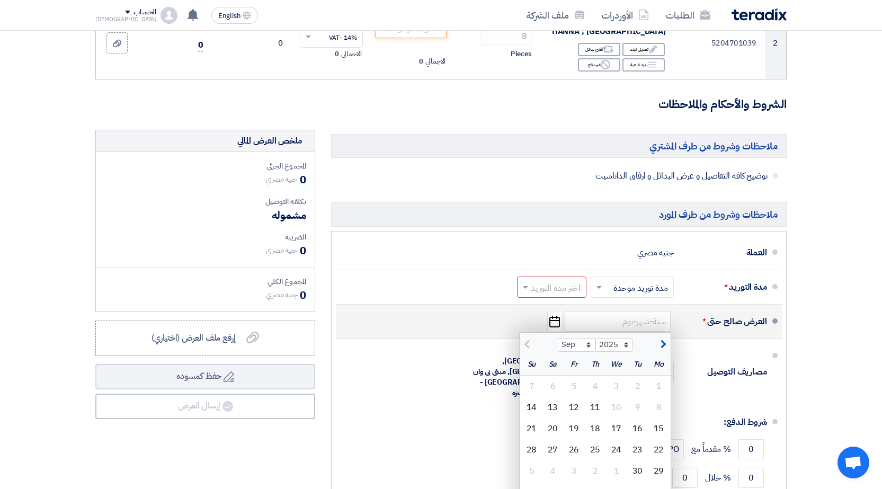
click at [526, 318] on div "العرض صالح حتى * Sep Oct Nov [DATE] 2026 2027 2028 2029 2030 2031 2032 2033 203…" at bounding box center [555, 321] width 423 height 25
click at [736, 331] on div "العرض صالح حتى *" at bounding box center [725, 321] width 85 height 25
click at [495, 308] on li "العرض صالح حتى * Sep Oct Nov [DATE] 2026 2027 2028 2029 2030 2031 2032 2033 203…" at bounding box center [559, 322] width 446 height 34
click at [595, 321] on input at bounding box center [618, 322] width 106 height 20
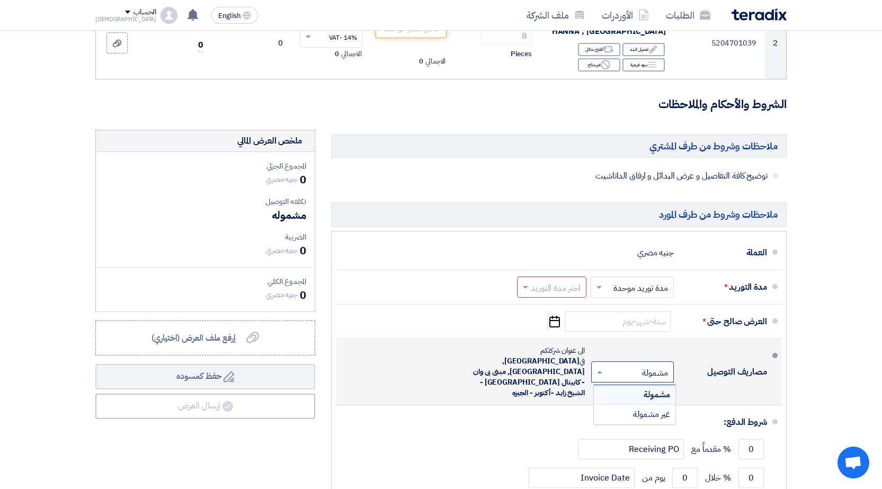
click at [648, 365] on input "text" at bounding box center [630, 372] width 77 height 15
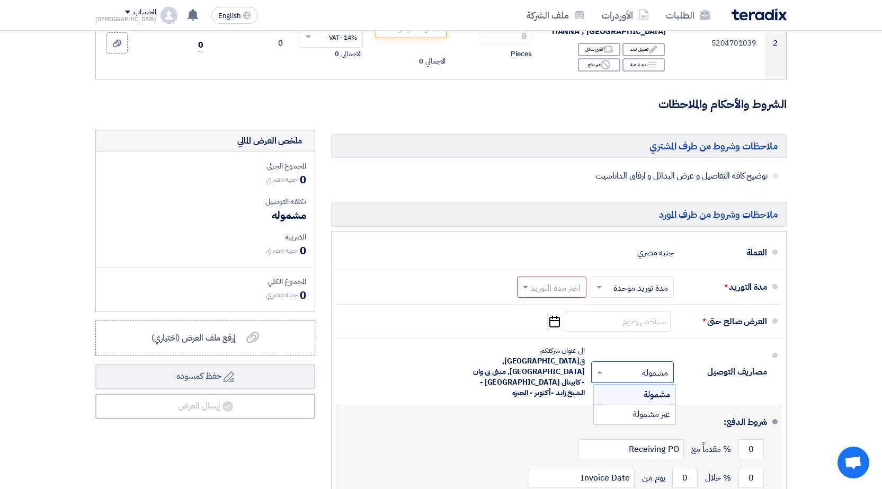
click at [526, 410] on div "شروط الدفع:" at bounding box center [560, 422] width 414 height 25
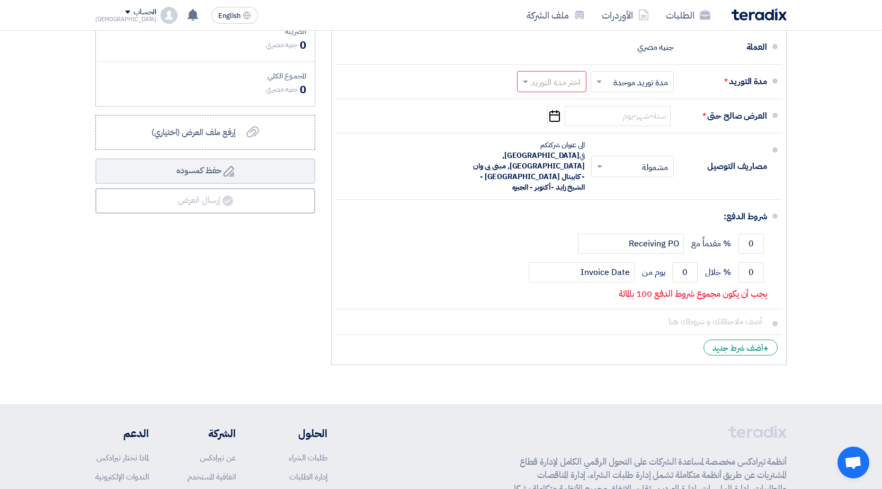
scroll to position [477, 0]
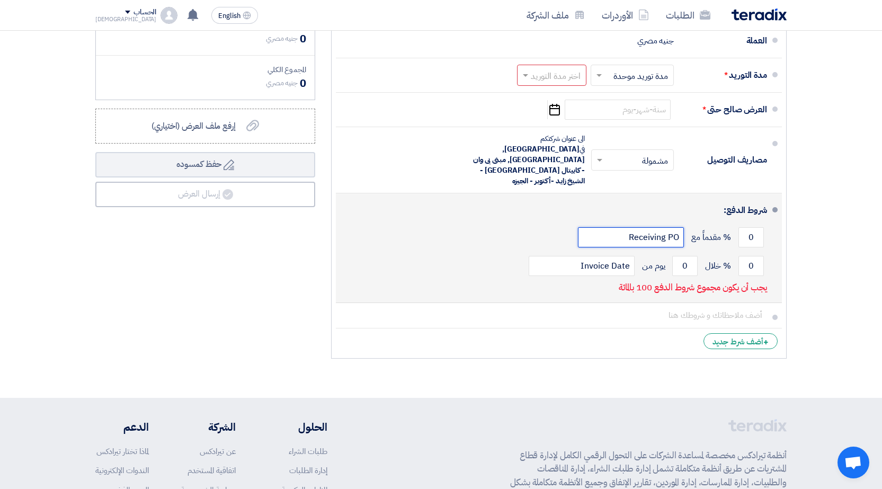
click at [658, 227] on input "Receiving PO" at bounding box center [631, 237] width 106 height 20
click at [666, 198] on div "شروط الدفع:" at bounding box center [560, 210] width 414 height 25
click at [673, 227] on input "Receiving PO" at bounding box center [631, 237] width 106 height 20
click at [709, 198] on div "شروط الدفع:" at bounding box center [560, 210] width 414 height 25
click at [677, 227] on input "Receiving PO" at bounding box center [631, 237] width 106 height 20
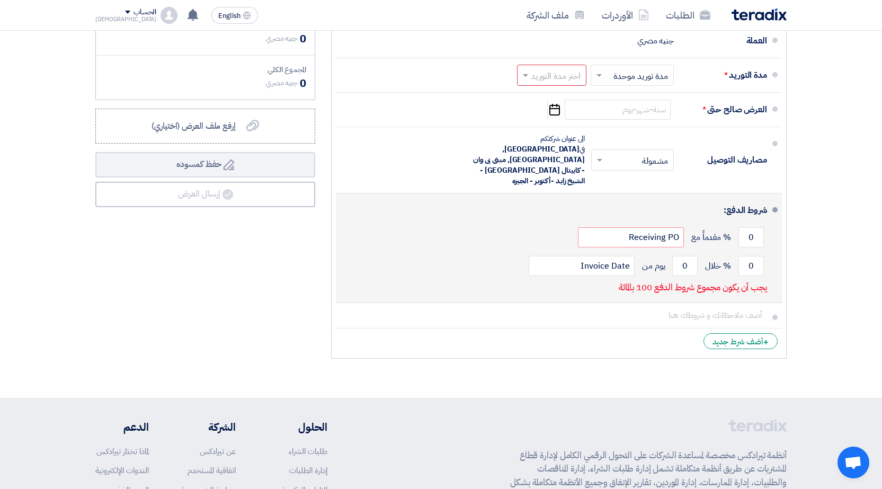
click at [723, 198] on div "شروط الدفع:" at bounding box center [560, 210] width 414 height 25
drag, startPoint x: 747, startPoint y: 217, endPoint x: 764, endPoint y: 217, distance: 17.0
click at [764, 227] on input "0" at bounding box center [751, 237] width 25 height 20
click at [710, 198] on div "شروط الدفع:" at bounding box center [560, 210] width 414 height 25
drag, startPoint x: 744, startPoint y: 244, endPoint x: 759, endPoint y: 243, distance: 15.4
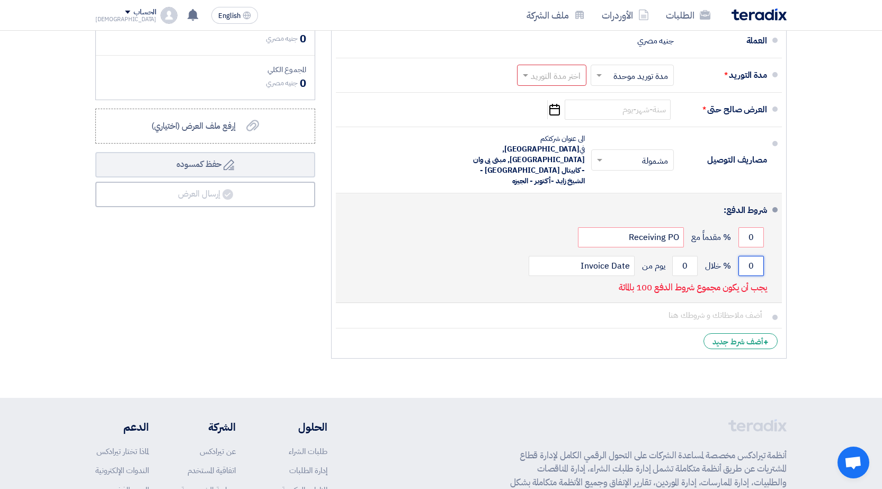
click at [759, 256] on input "0" at bounding box center [751, 266] width 25 height 20
click at [588, 256] on input "Invoice Date" at bounding box center [582, 266] width 106 height 20
click at [536, 223] on div "0 % مقدماً مع Receiving PO" at bounding box center [555, 237] width 423 height 29
drag, startPoint x: 679, startPoint y: 244, endPoint x: 695, endPoint y: 243, distance: 15.9
click at [695, 256] on input "0" at bounding box center [684, 266] width 25 height 20
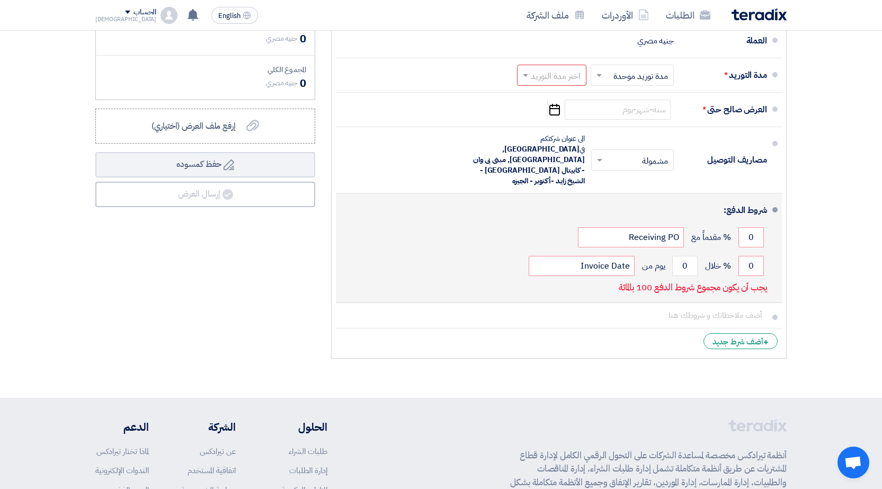
click at [777, 237] on li "شروط الدفع: 0 % مقدماً مع Receiving PO 0 % خلال 0 Invoice Date" at bounding box center [559, 248] width 446 height 110
click at [747, 256] on input "0" at bounding box center [751, 266] width 25 height 20
drag, startPoint x: 754, startPoint y: 245, endPoint x: 746, endPoint y: 245, distance: 8.5
click at [746, 256] on input "0" at bounding box center [751, 266] width 25 height 20
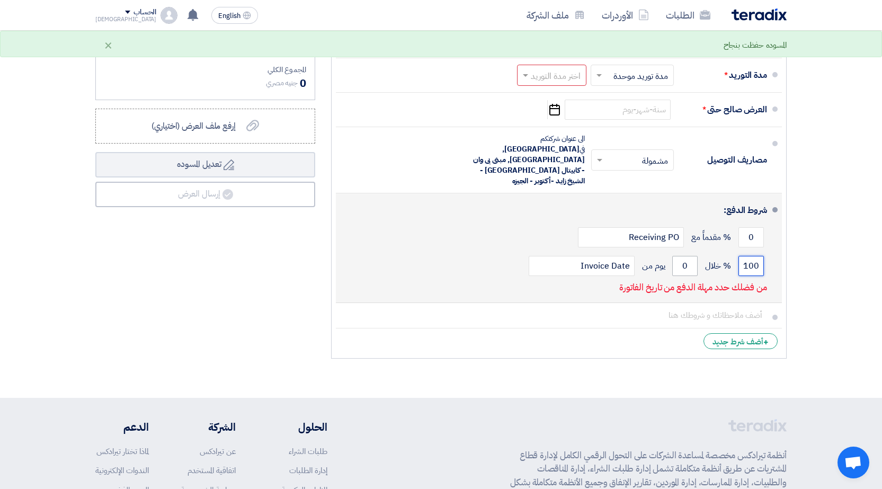
type input "100"
drag, startPoint x: 683, startPoint y: 247, endPoint x: 707, endPoint y: 244, distance: 24.6
click at [707, 252] on div "100 % خلال 0 يوم من Invoice Date" at bounding box center [555, 266] width 423 height 29
type input "1"
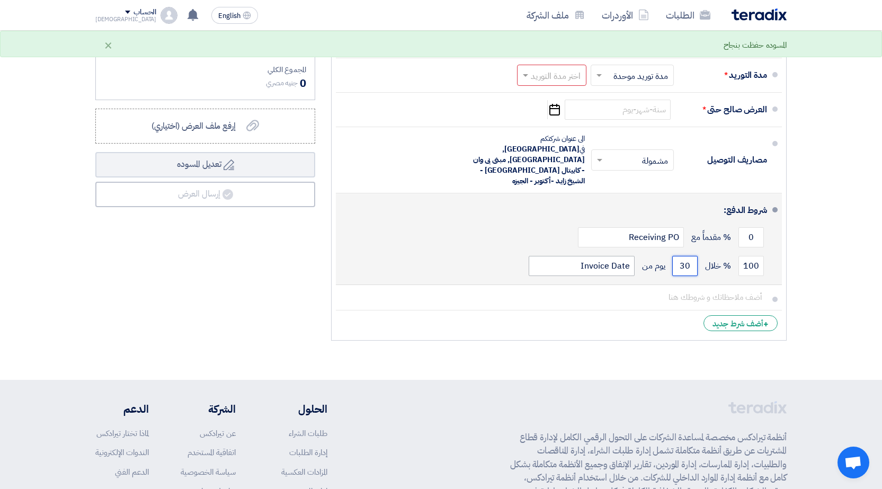
type input "30"
click at [577, 256] on input "Invoice Date" at bounding box center [582, 266] width 106 height 20
click at [543, 256] on input "Invoice Date" at bounding box center [582, 266] width 106 height 20
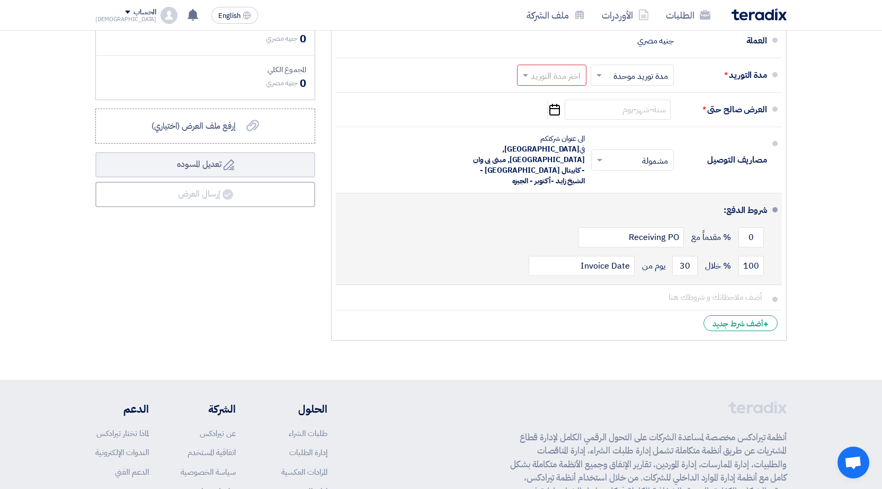
click at [641, 252] on div "100 % خلال 30 يوم من Invoice Date" at bounding box center [555, 266] width 423 height 29
click at [595, 256] on input "Invoice Date" at bounding box center [582, 266] width 106 height 20
drag, startPoint x: 568, startPoint y: 244, endPoint x: 634, endPoint y: 244, distance: 66.2
click at [634, 256] on input "Invoice Date" at bounding box center [582, 266] width 106 height 20
drag, startPoint x: 680, startPoint y: 244, endPoint x: 752, endPoint y: 245, distance: 72.1
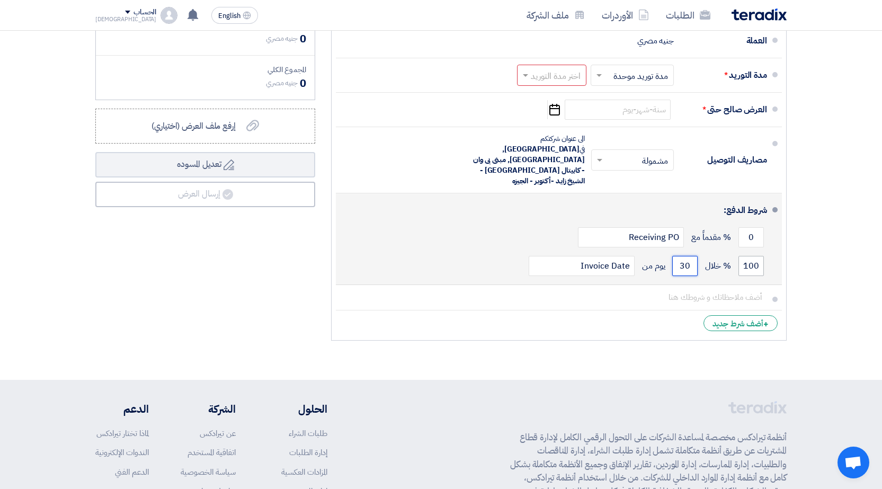
click at [747, 252] on div "100 % خلال 30 يوم من Invoice Date" at bounding box center [555, 266] width 423 height 29
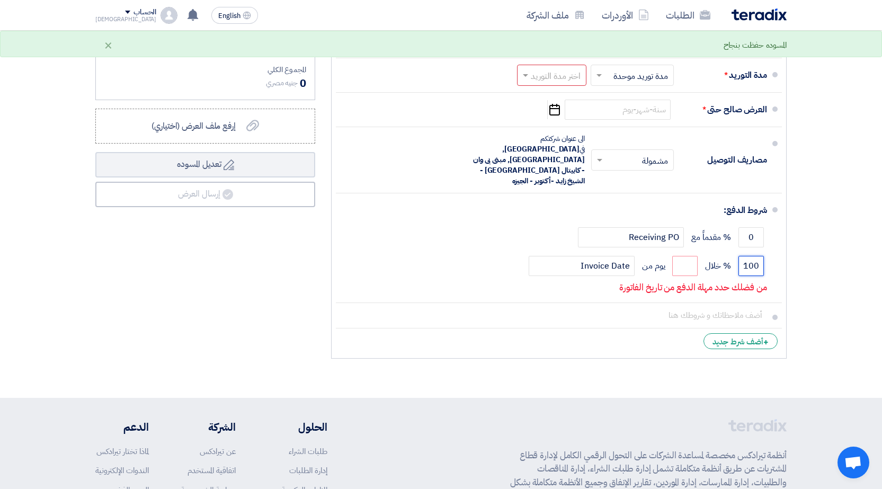
drag, startPoint x: 745, startPoint y: 244, endPoint x: 832, endPoint y: 248, distance: 87.0
click at [831, 248] on section "تفاصيل الطلب # الكود/الموديل البيان/الوصف الكمية/العدد سعر الوحدة (EGP) الضرائب…" at bounding box center [441, 10] width 882 height 776
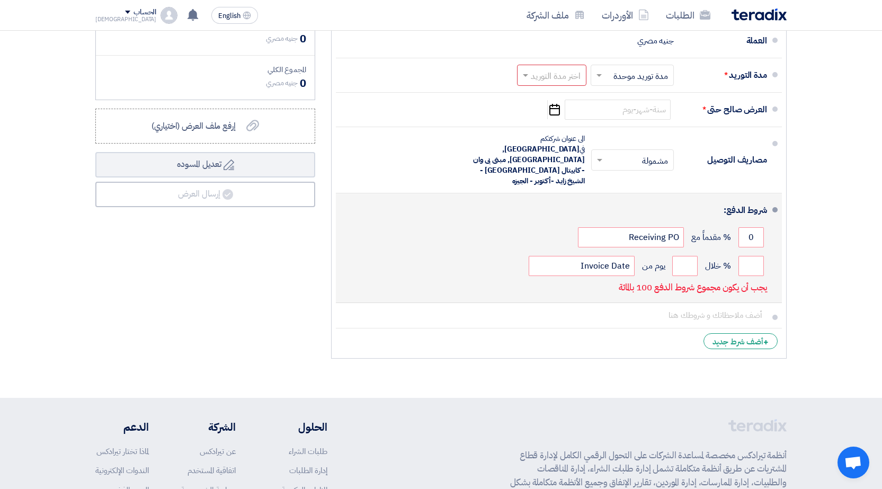
click at [652, 282] on p "يجب أن يكون مجموع شروط الدفع 100 بالمائة" at bounding box center [693, 287] width 148 height 11
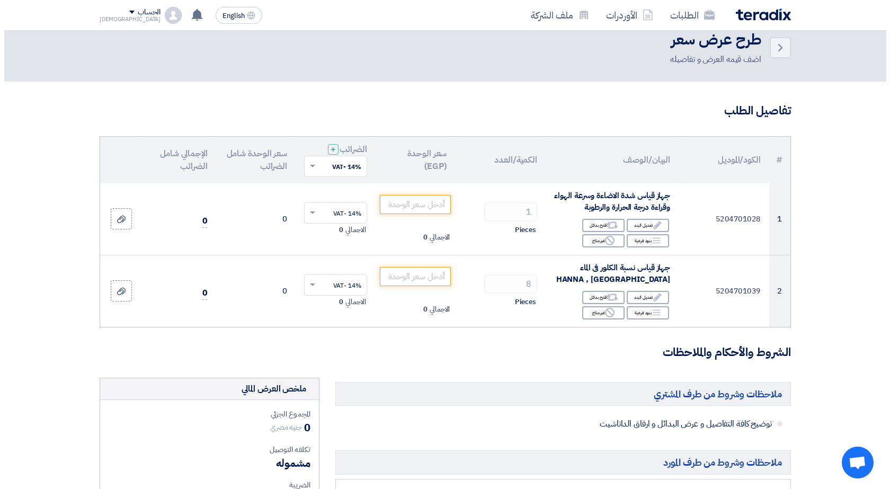
scroll to position [0, 0]
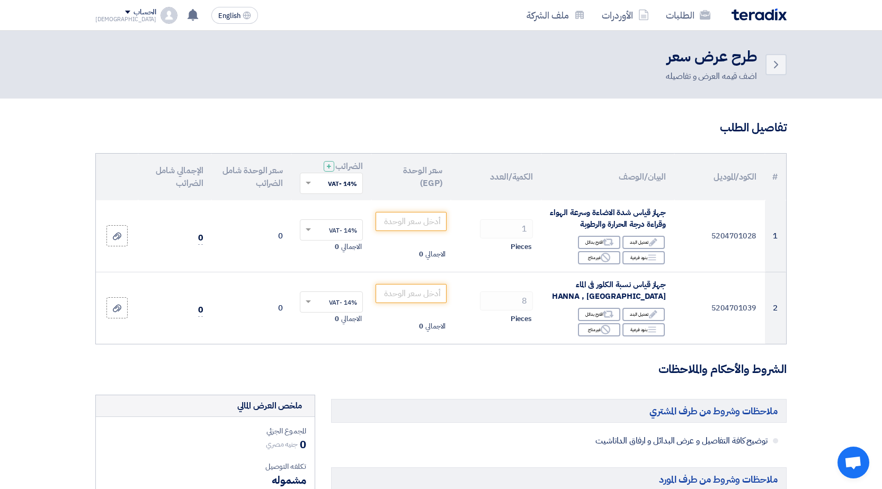
click at [104, 18] on div "[DEMOGRAPHIC_DATA]" at bounding box center [125, 19] width 61 height 6
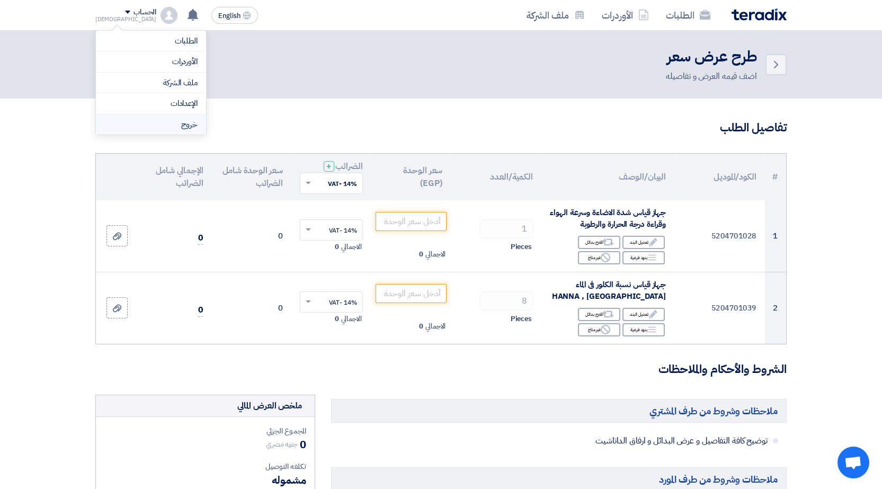
click at [166, 130] on li "خروج" at bounding box center [151, 124] width 110 height 21
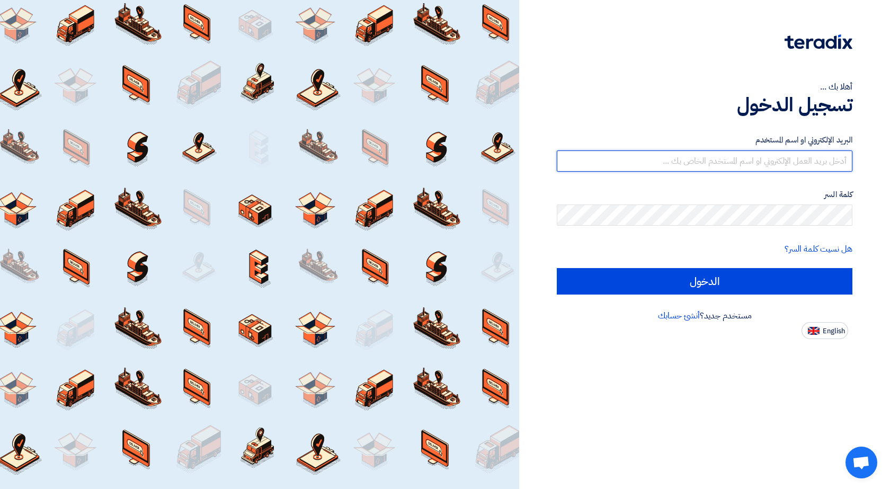
type input "[EMAIL_ADDRESS][DOMAIN_NAME]"
